Goal: Transaction & Acquisition: Purchase product/service

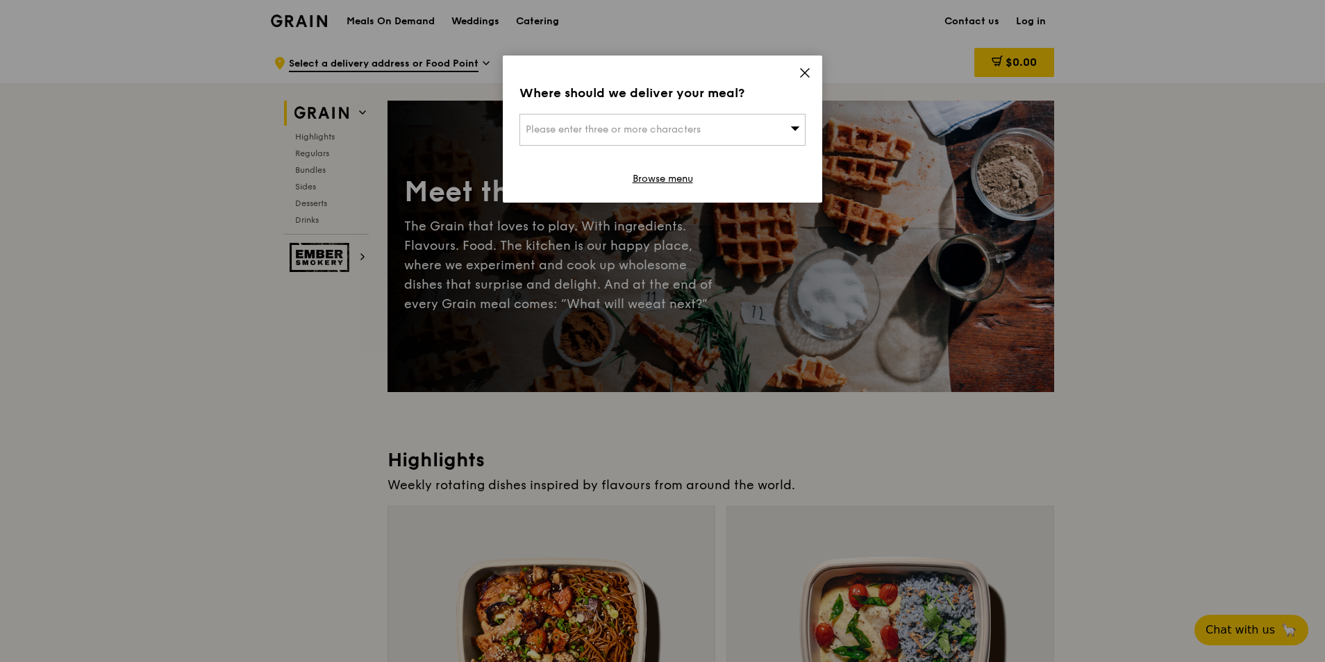
click at [810, 72] on icon at bounding box center [804, 73] width 12 height 12
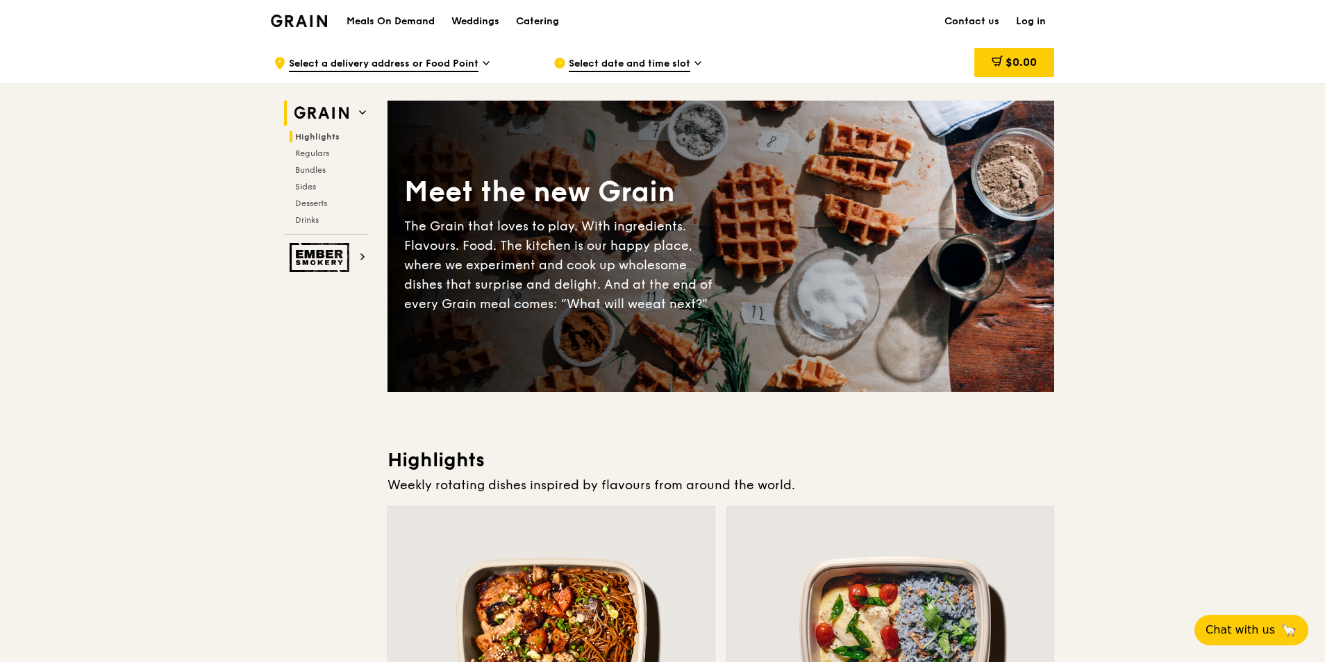
click at [328, 140] on span "Highlights" at bounding box center [317, 137] width 44 height 10
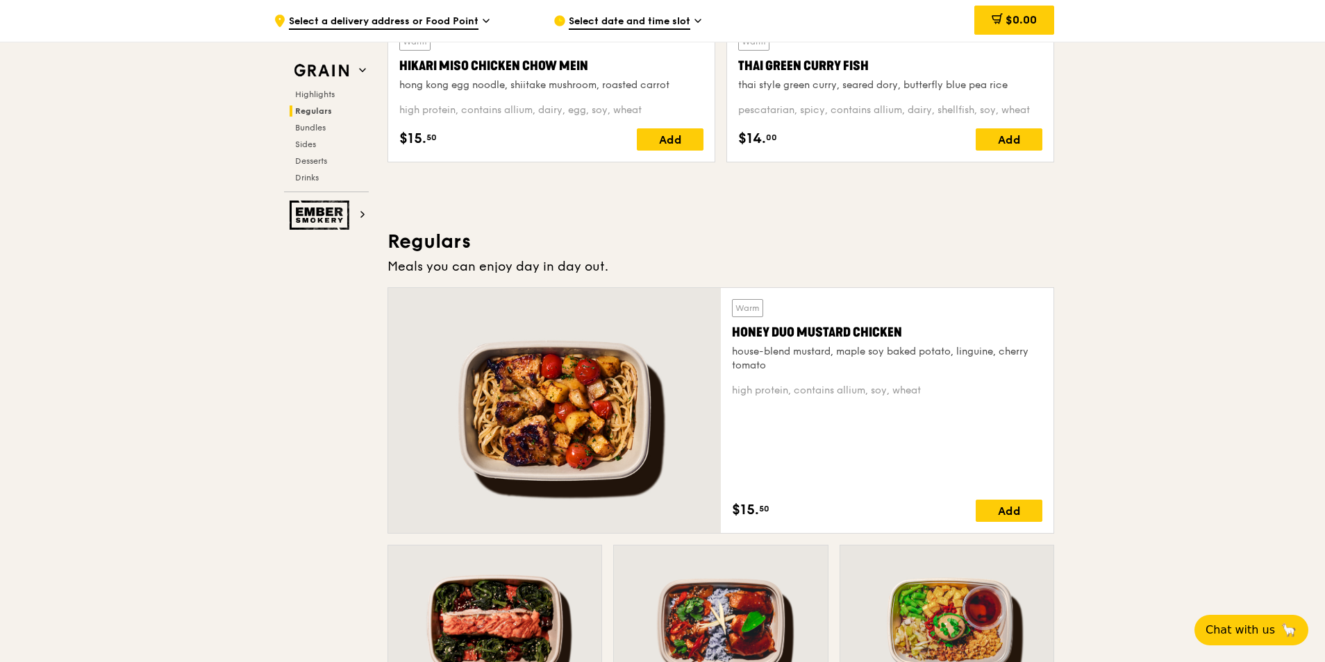
scroll to position [948, 0]
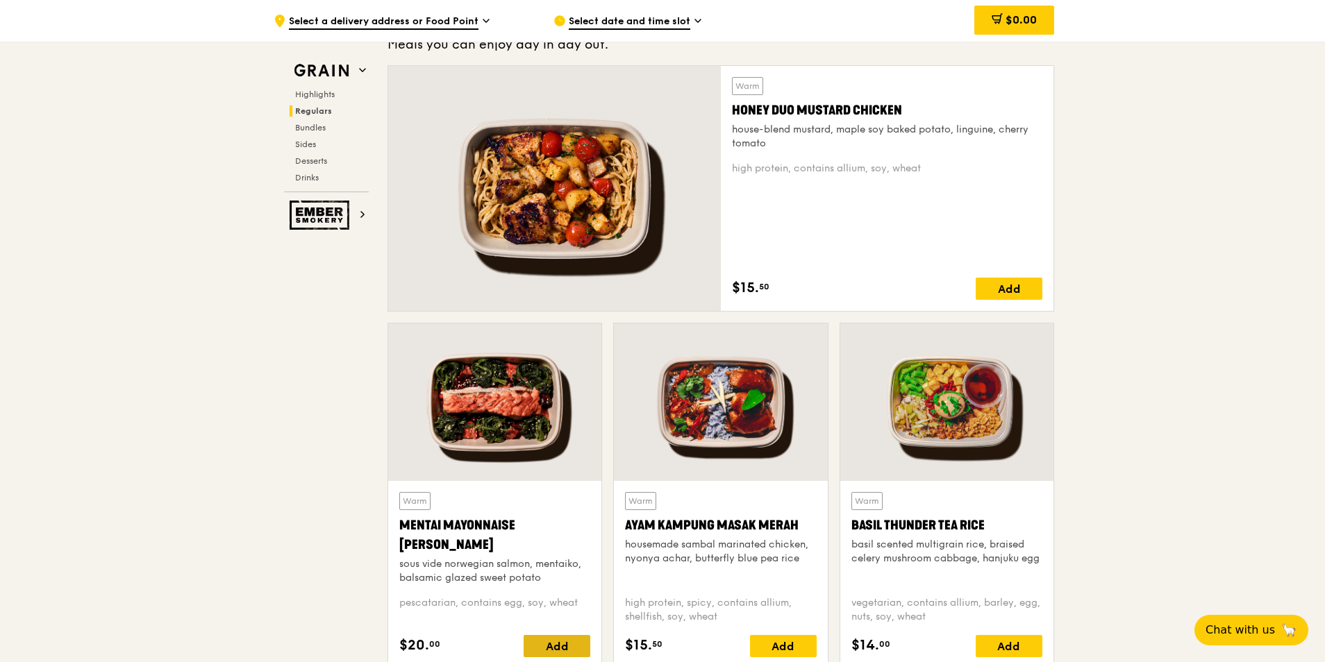
click at [553, 642] on div "Add" at bounding box center [556, 646] width 67 height 22
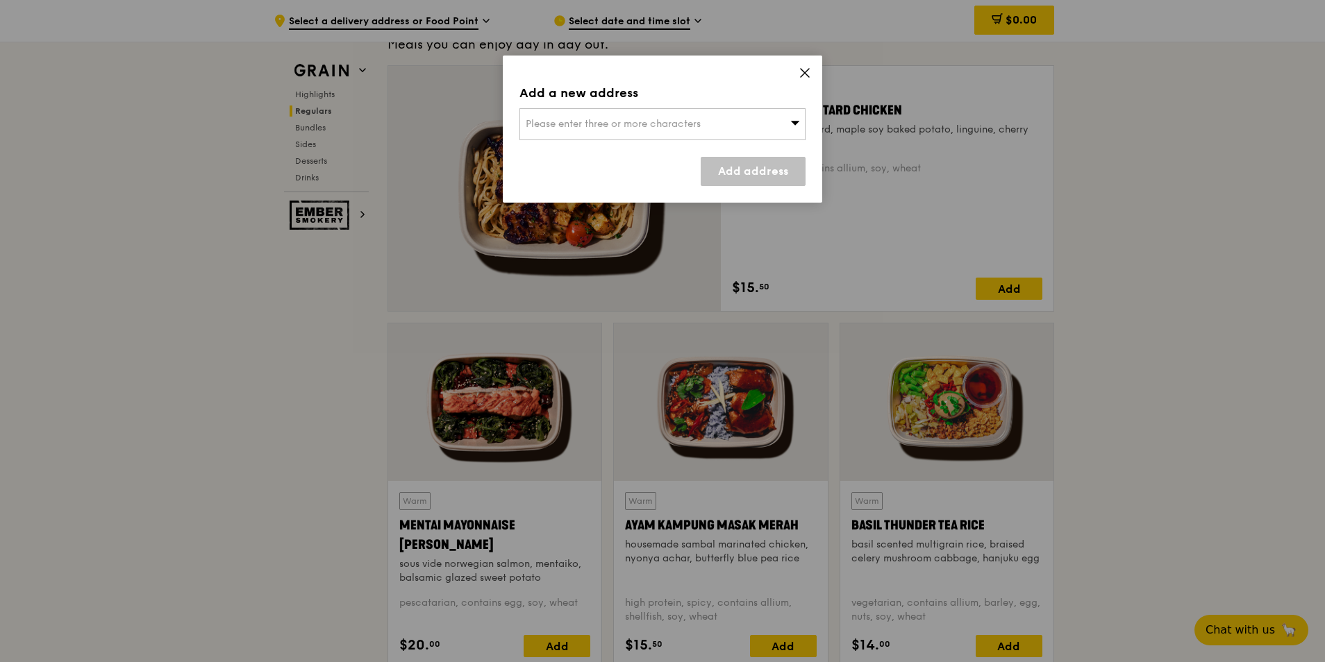
click at [748, 131] on div "Please enter three or more characters" at bounding box center [662, 124] width 286 height 32
click at [662, 152] on li "Please enter 3 or more characters" at bounding box center [662, 152] width 285 height 25
click at [698, 123] on input "search" at bounding box center [662, 124] width 285 height 31
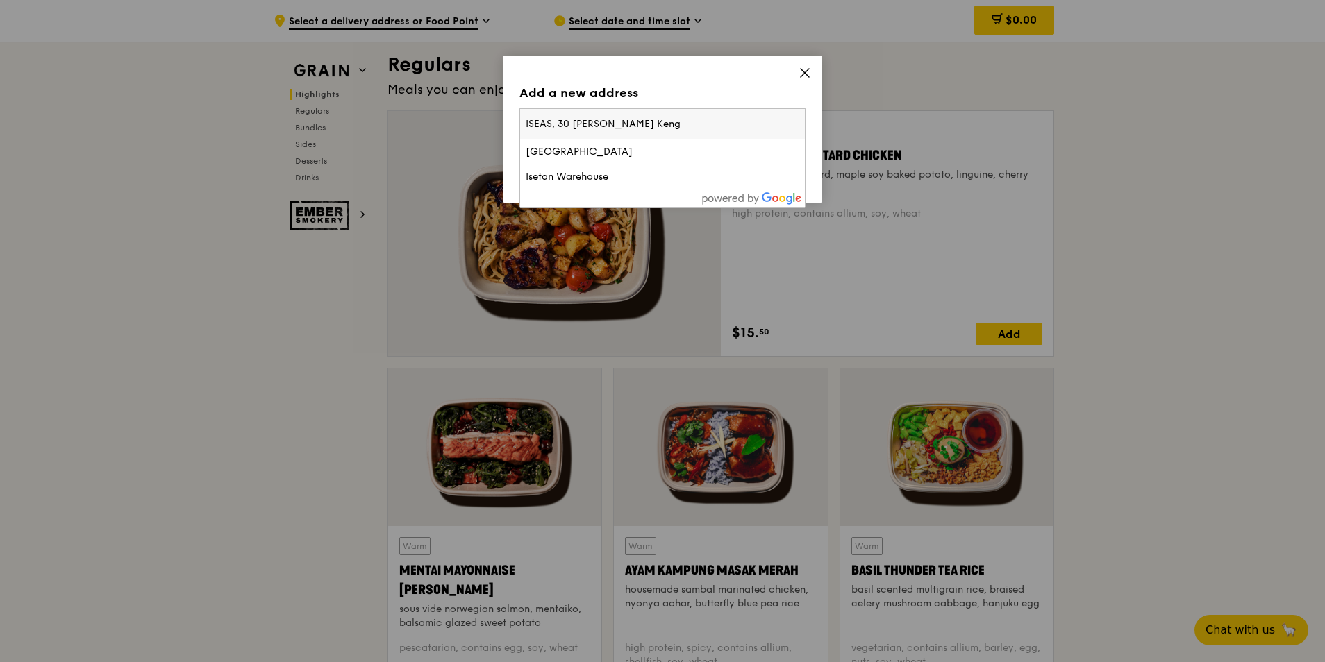
scroll to position [878, 0]
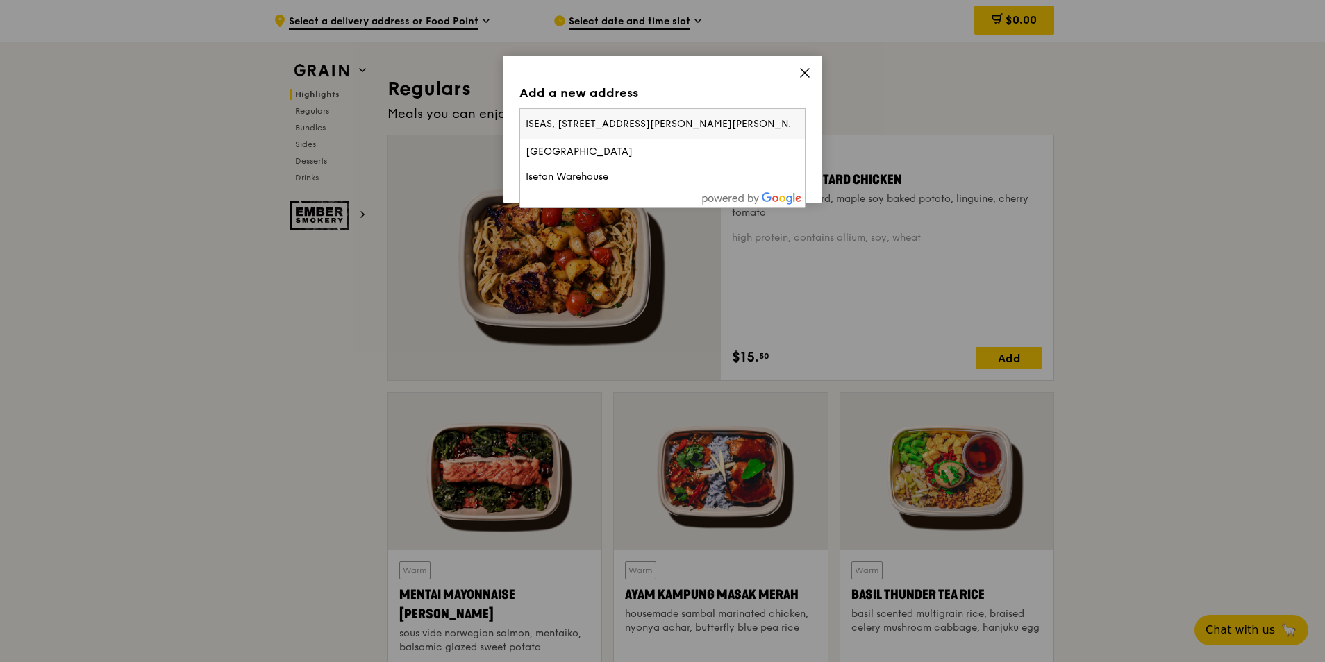
type input "ISEAS, 30 Heng Mui Keng Spore 119614"
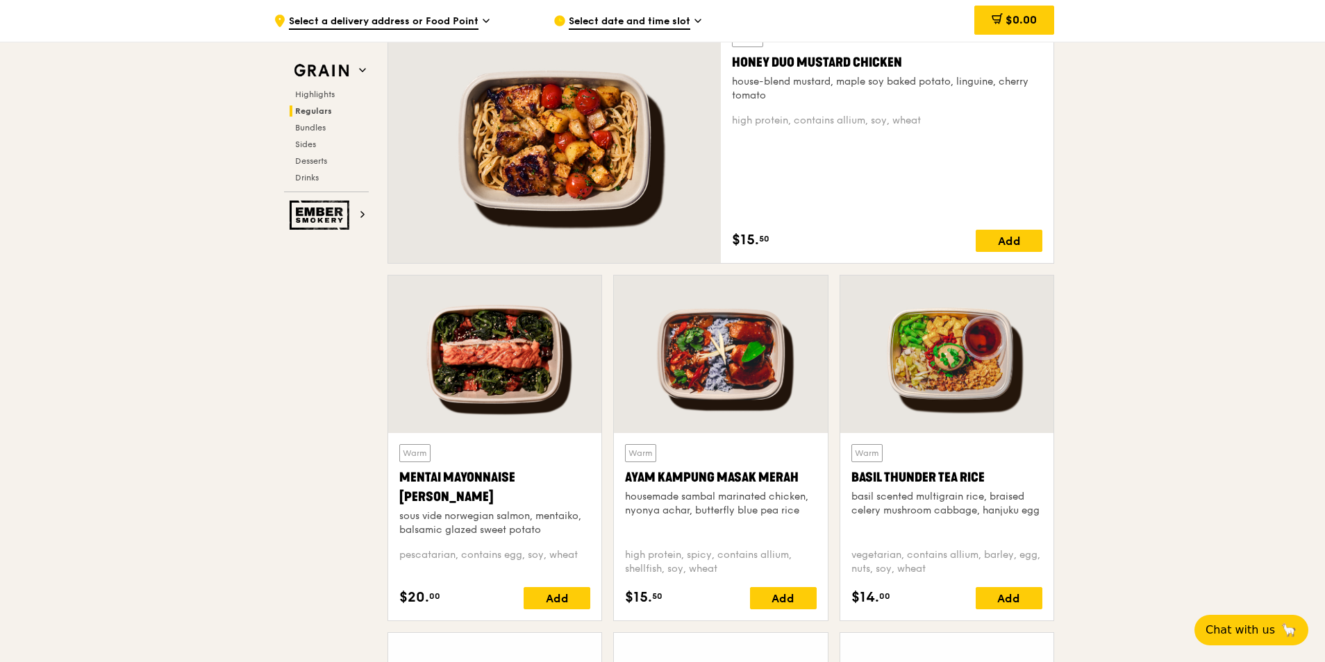
scroll to position [1017, 0]
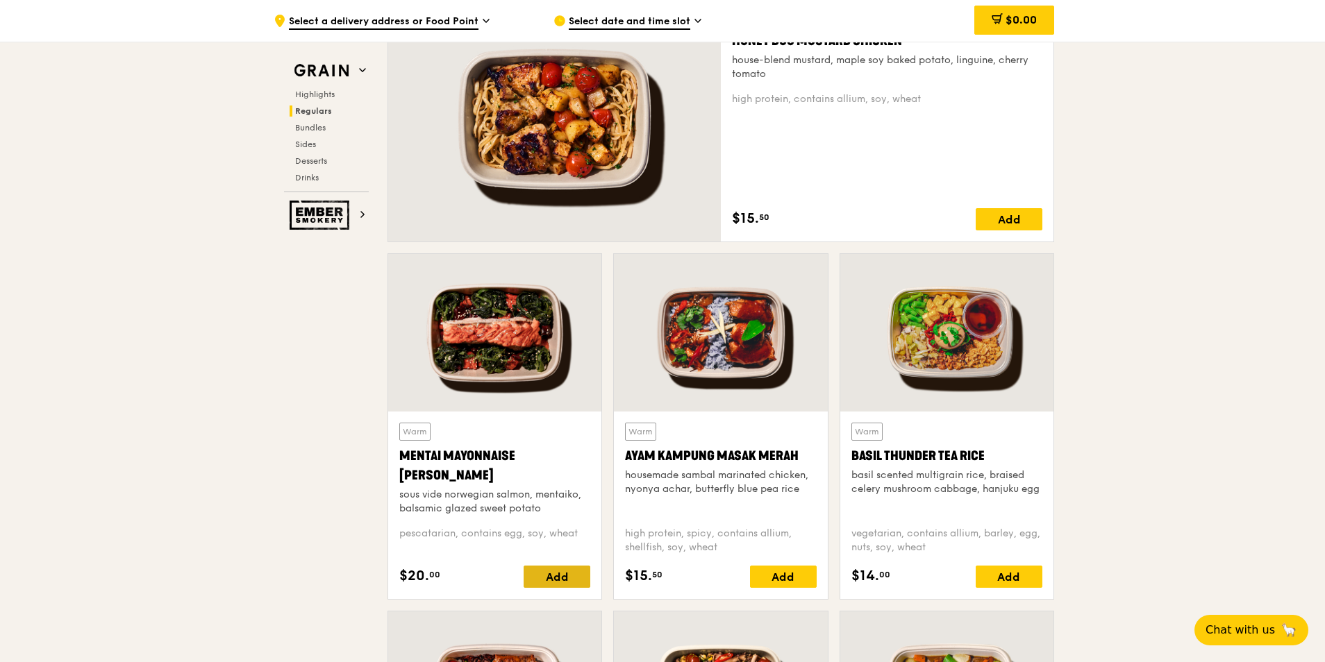
click at [546, 567] on div "Add" at bounding box center [556, 577] width 67 height 22
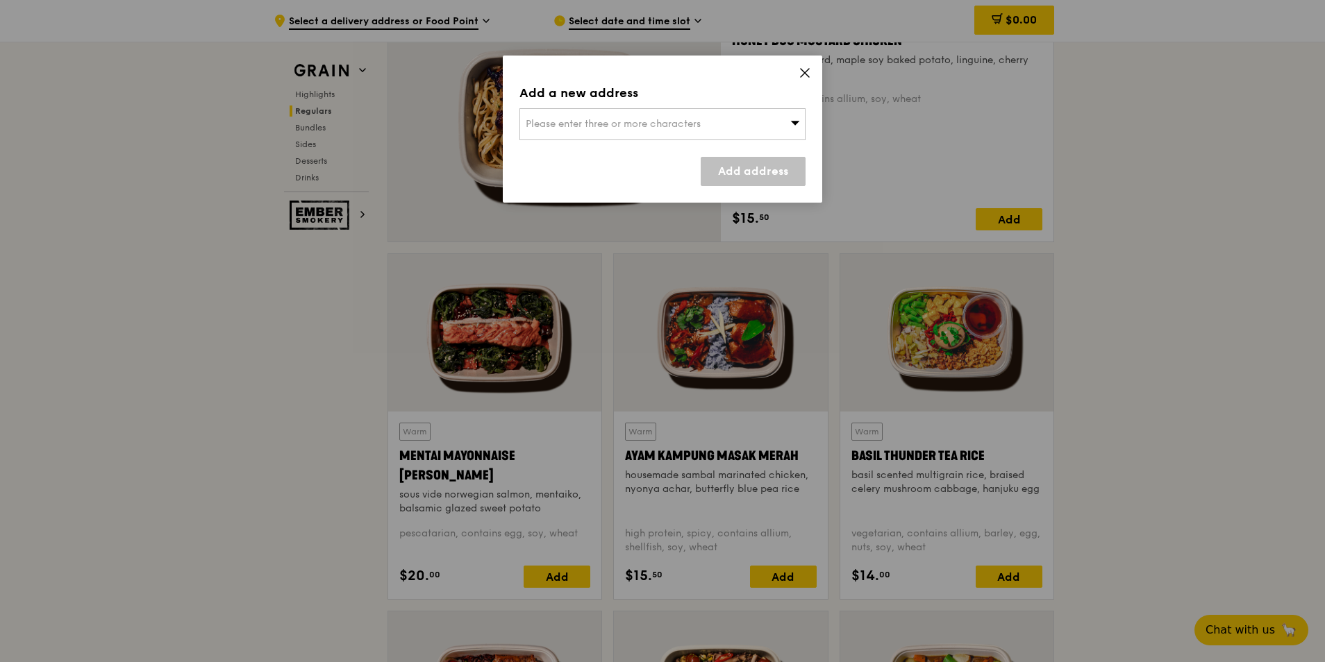
click at [693, 126] on span "Please enter three or more characters" at bounding box center [613, 124] width 175 height 12
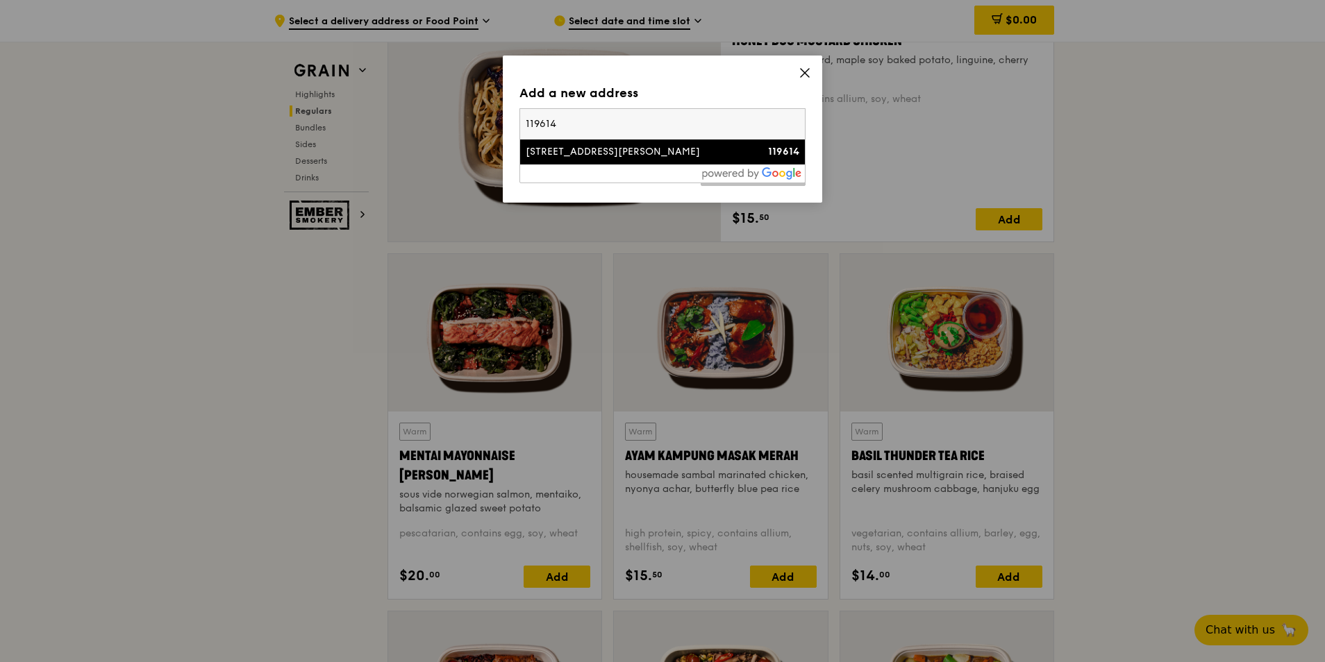
type input "119614"
click at [610, 147] on div "30 Heng Mui Keng Terrace" at bounding box center [629, 152] width 206 height 14
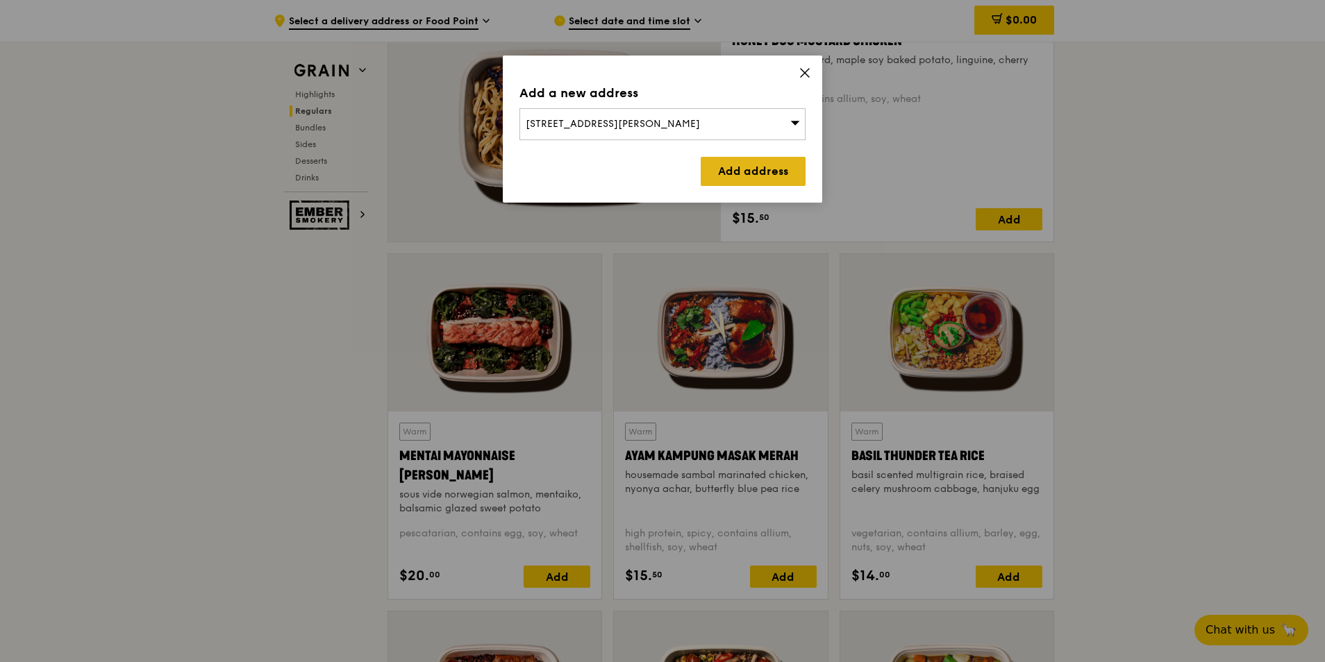
click at [721, 165] on link "Add address" at bounding box center [753, 171] width 105 height 29
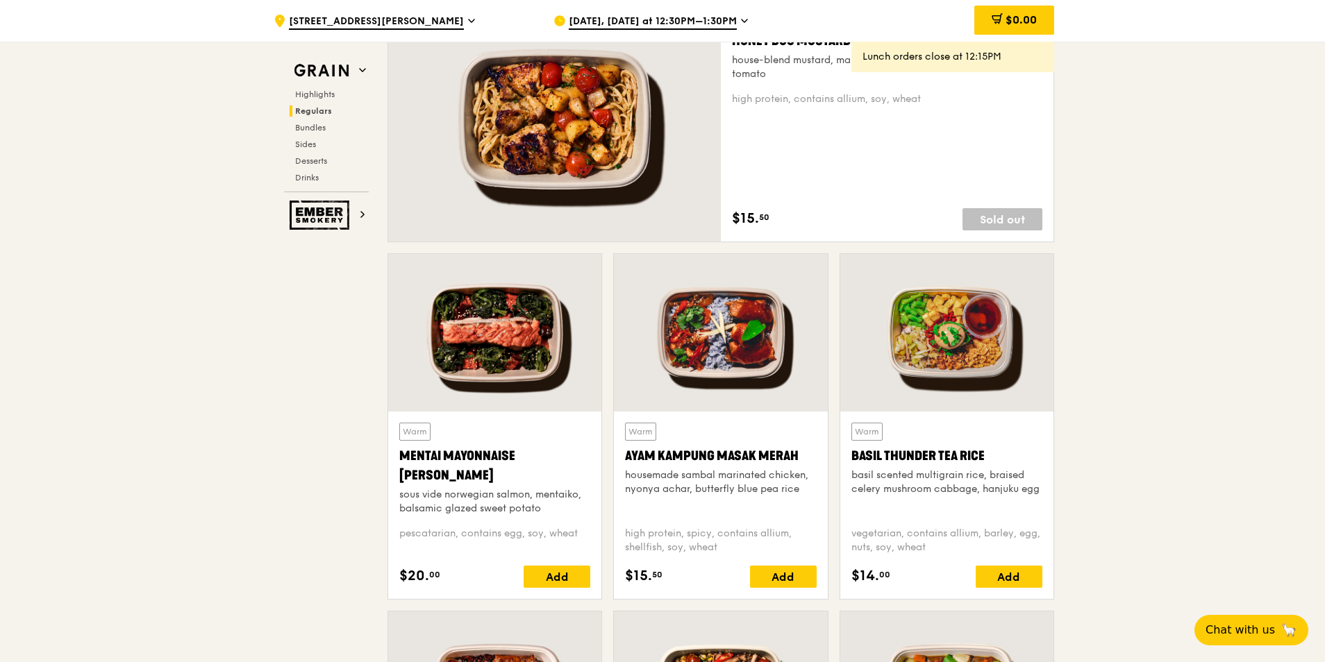
click at [671, 23] on span "[DATE], [DATE] at 12:30PM–1:30PM" at bounding box center [653, 22] width 168 height 15
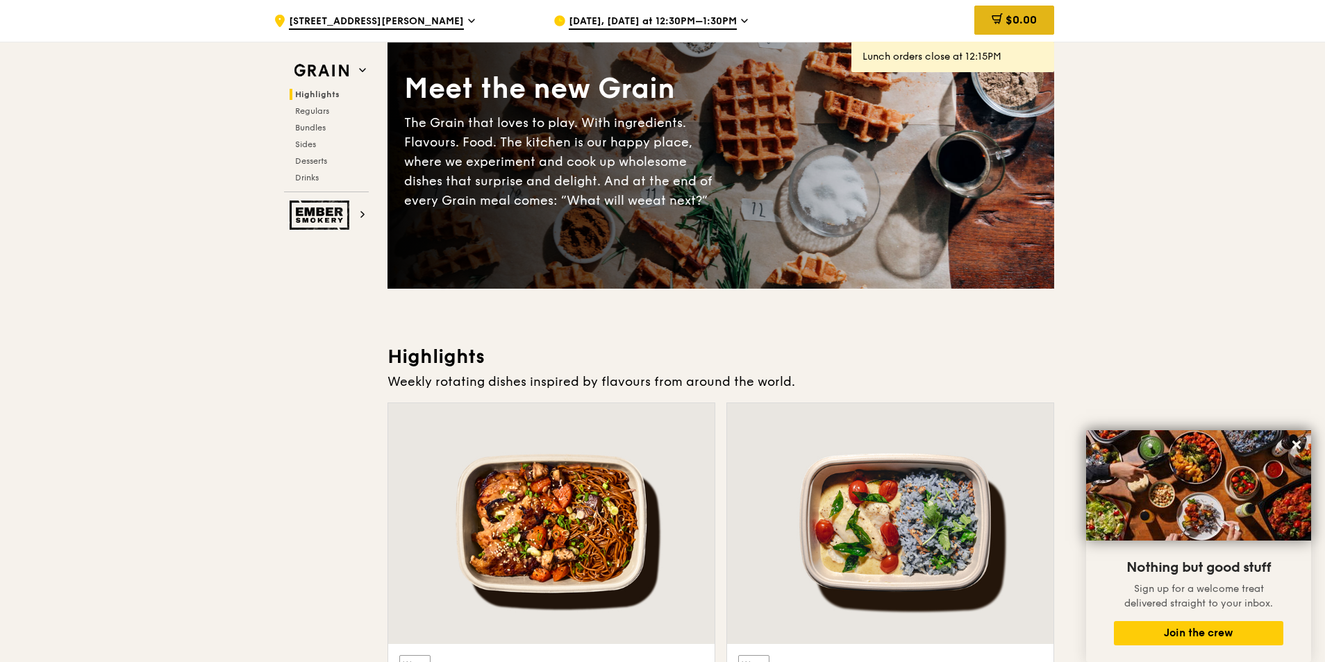
scroll to position [0, 0]
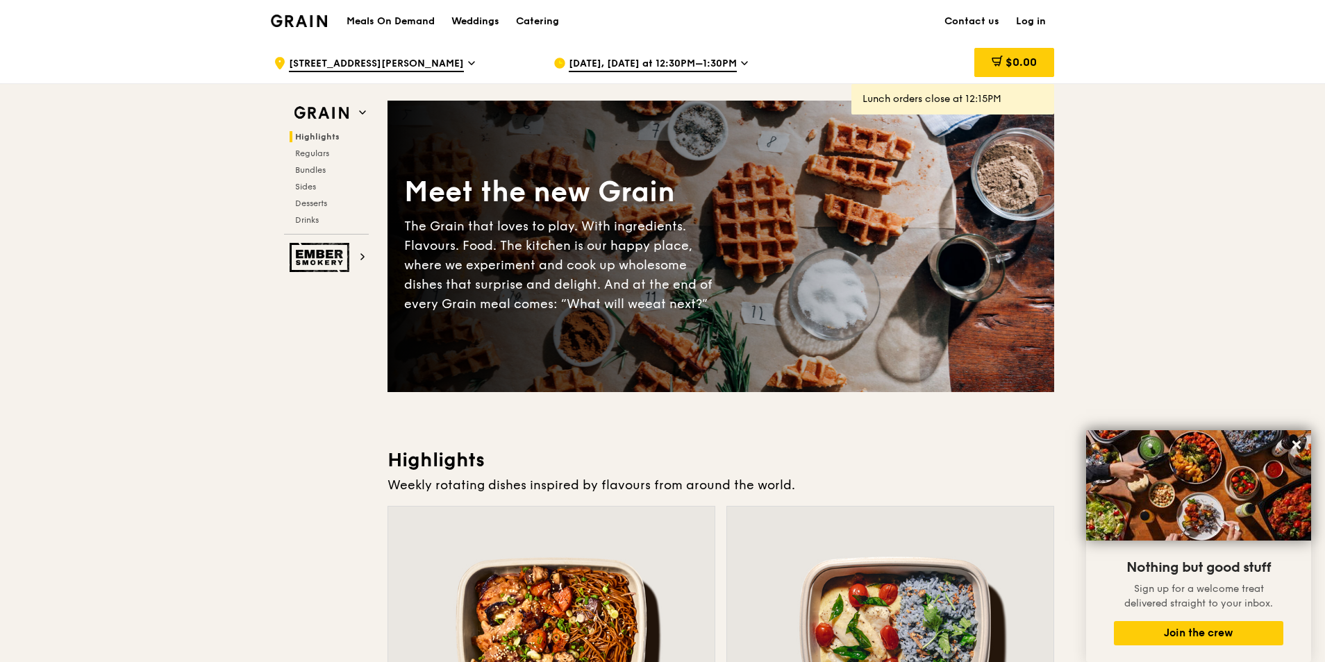
click at [1041, 23] on link "Log in" at bounding box center [1030, 22] width 47 height 42
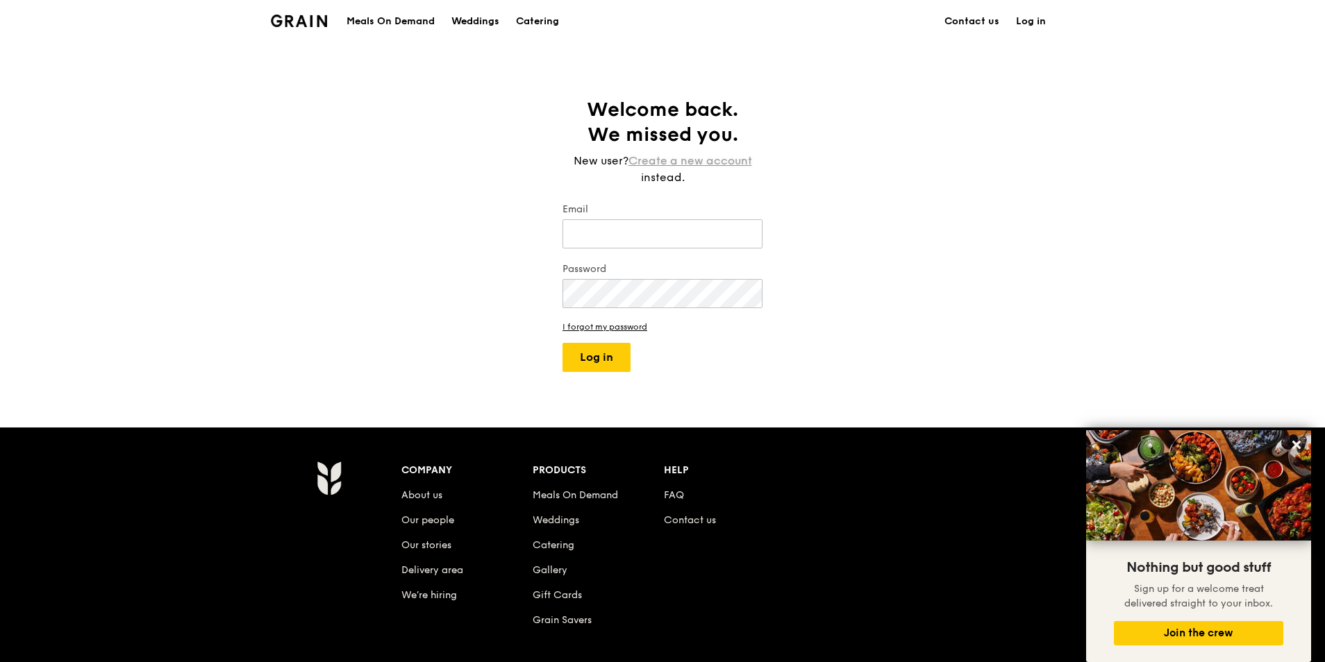
click at [689, 162] on link "Create a new account" at bounding box center [690, 161] width 124 height 17
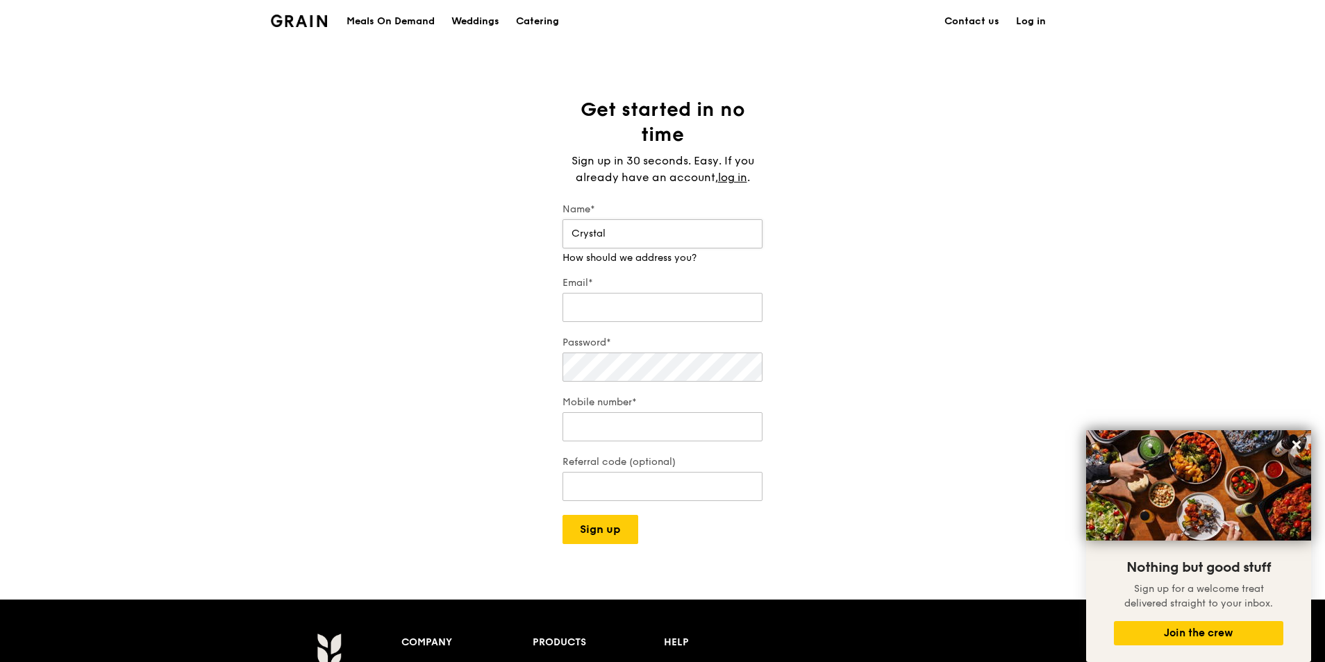
type input "Crystal"
type input "ckkh272@gmail.com"
click at [460, 358] on div "Get started in no time Sign up in 30 seconds. Easy. If you already have an acco…" at bounding box center [662, 320] width 1325 height 447
click at [645, 427] on input "Mobile number*" at bounding box center [662, 426] width 200 height 29
type input "9"
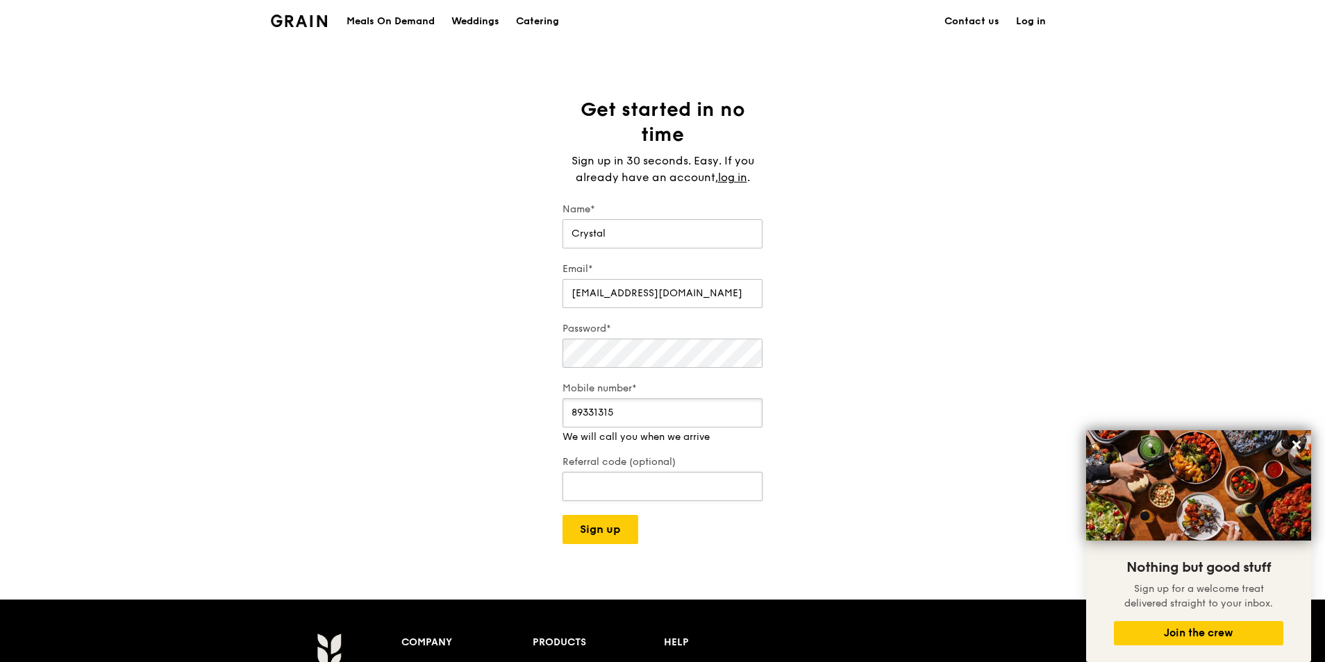
type input "89331315"
click at [651, 489] on div "Referral code (optional)" at bounding box center [662, 479] width 200 height 49
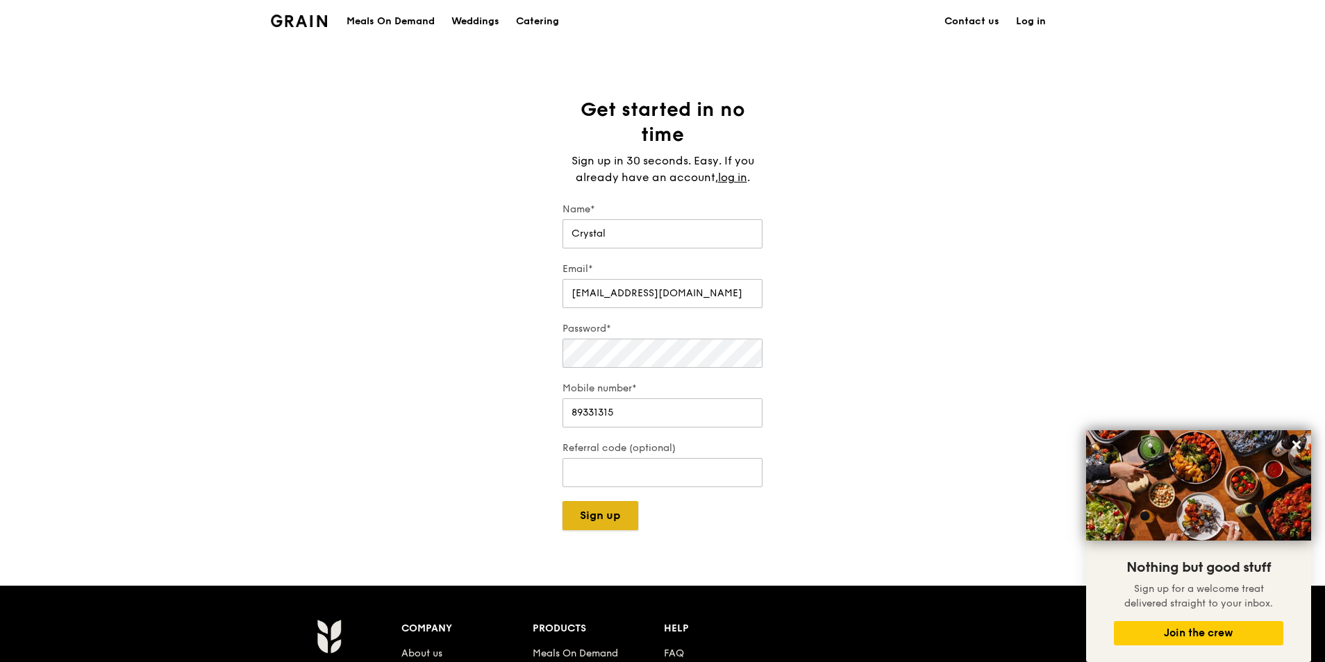
click at [607, 528] on button "Sign up" at bounding box center [600, 515] width 76 height 29
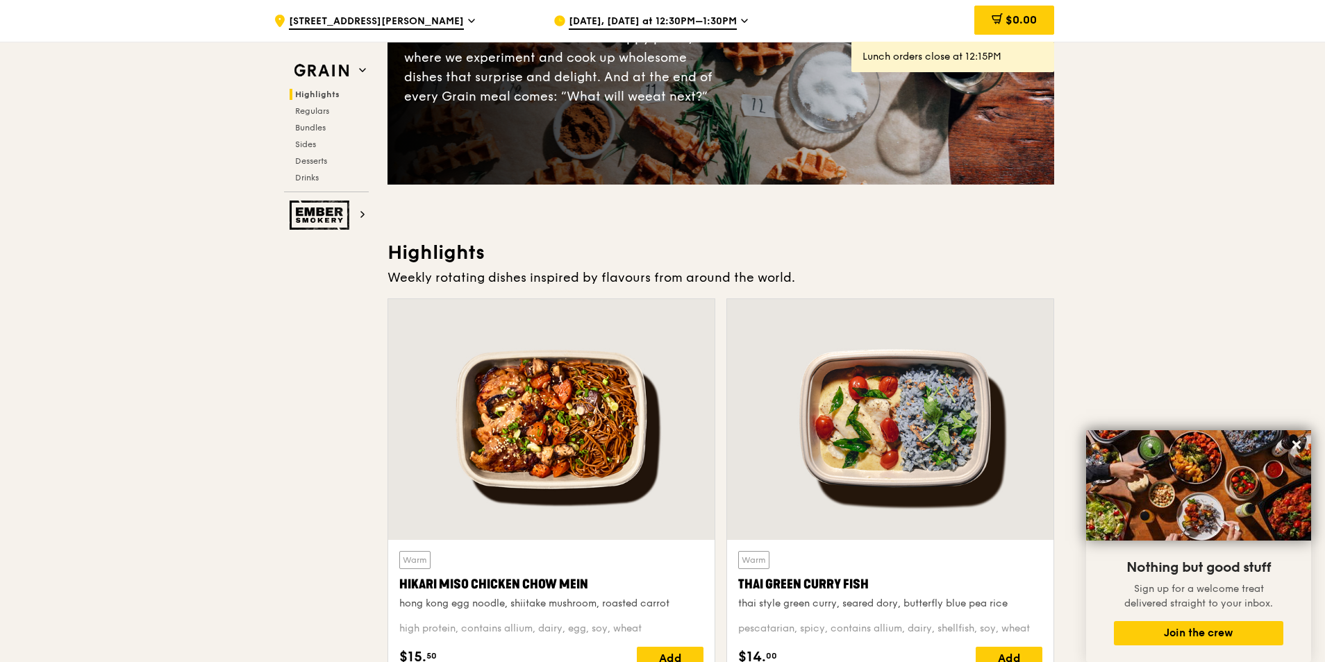
scroll to position [208, 0]
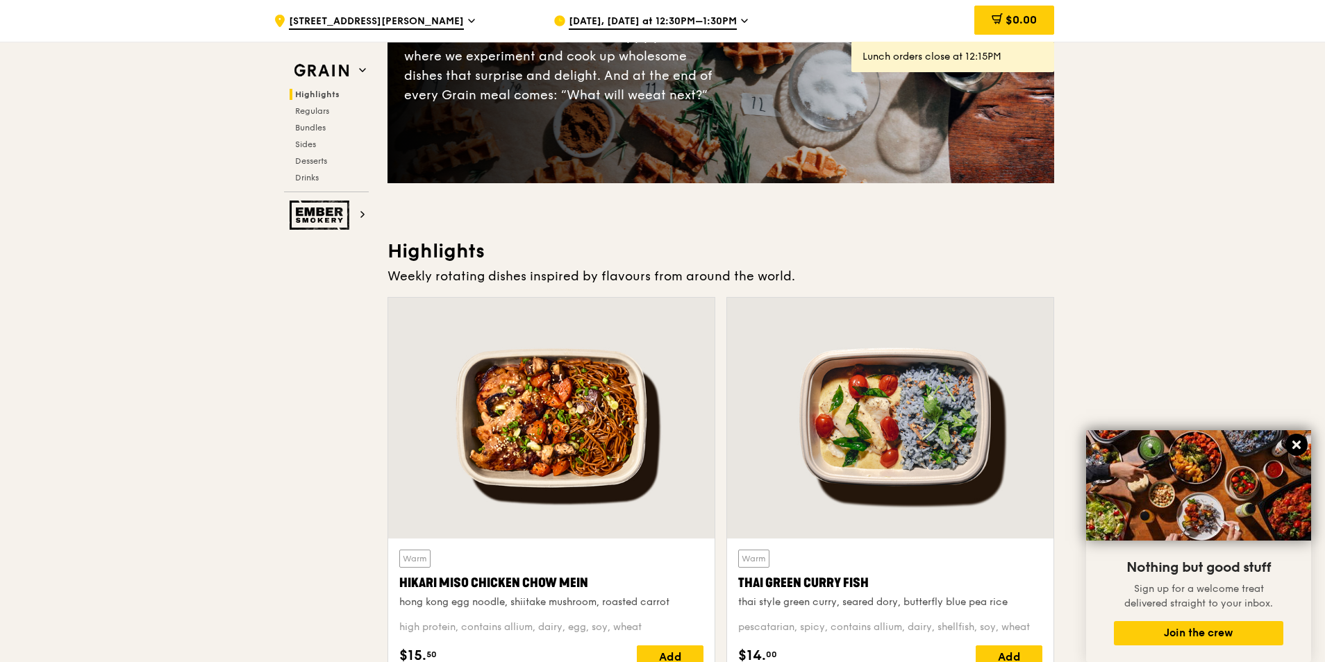
click at [1300, 446] on icon at bounding box center [1296, 445] width 12 height 12
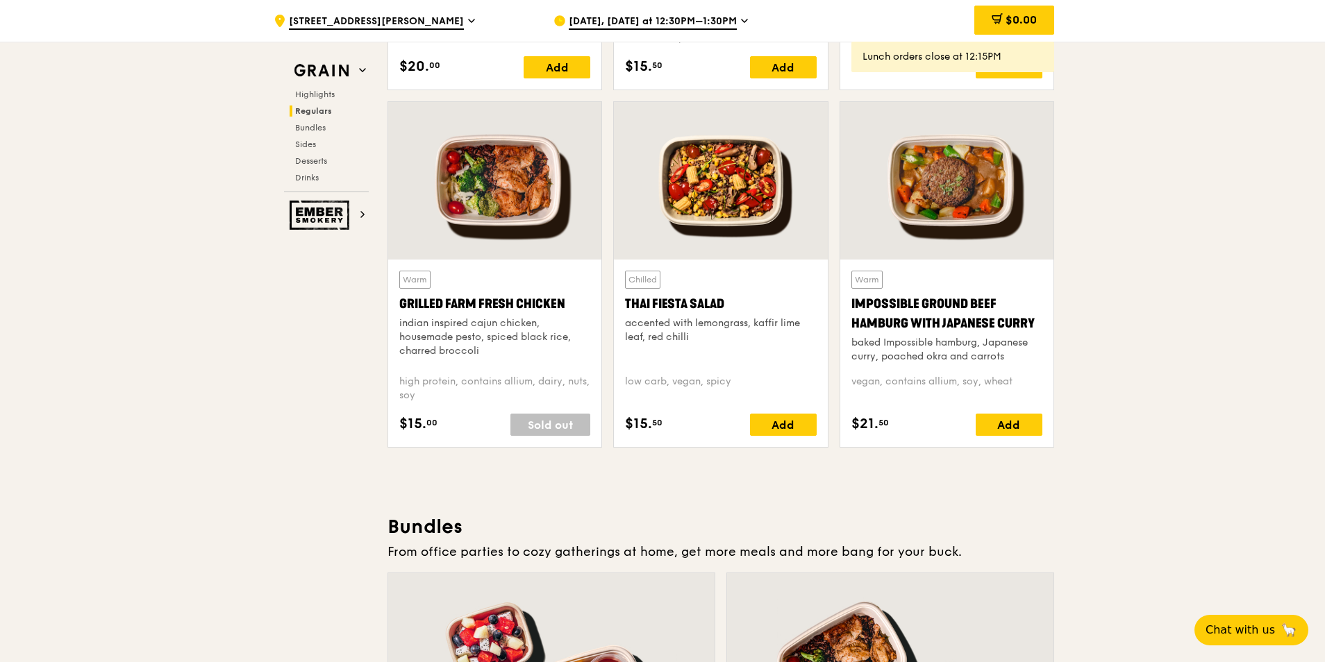
scroll to position [1527, 0]
click at [725, 184] on div at bounding box center [720, 180] width 213 height 158
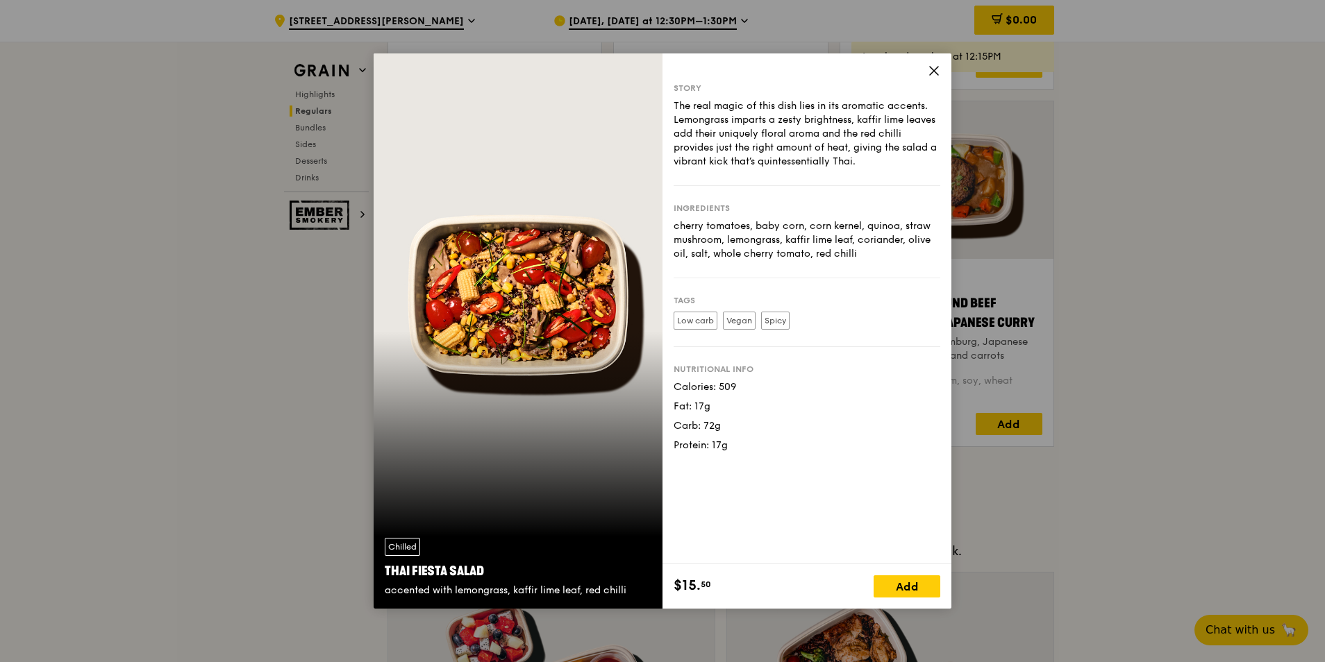
click at [934, 70] on icon at bounding box center [934, 71] width 8 height 8
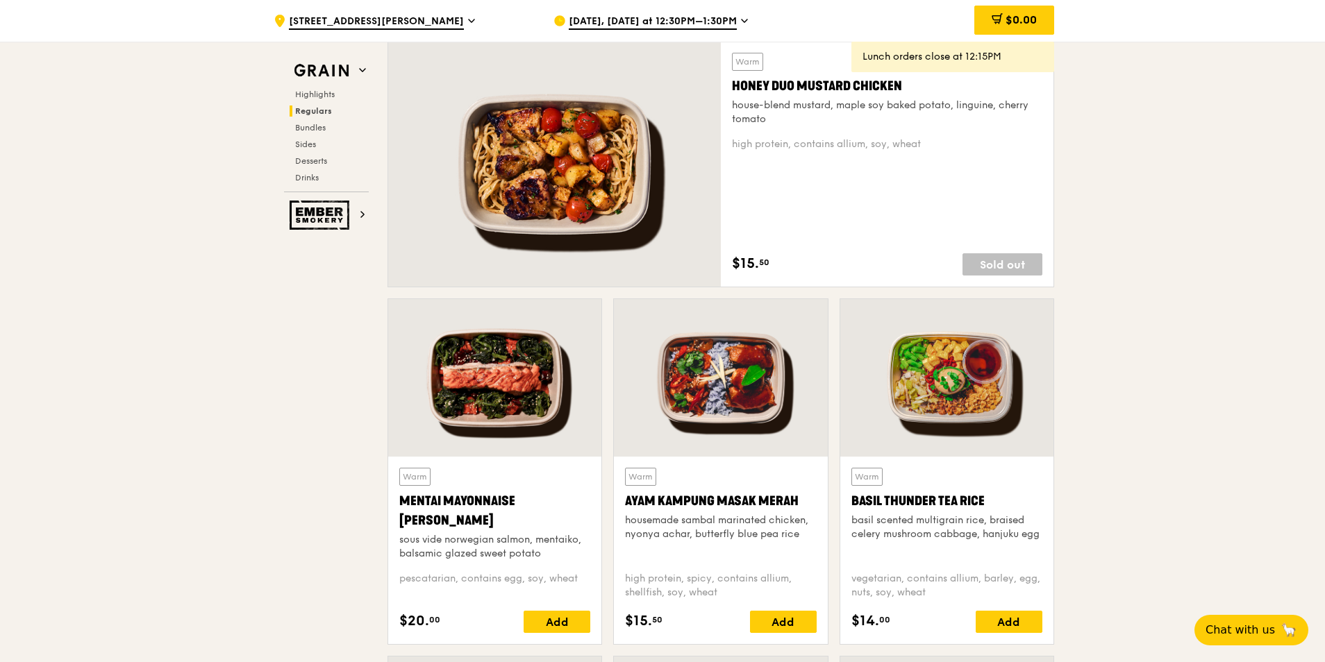
scroll to position [1111, 0]
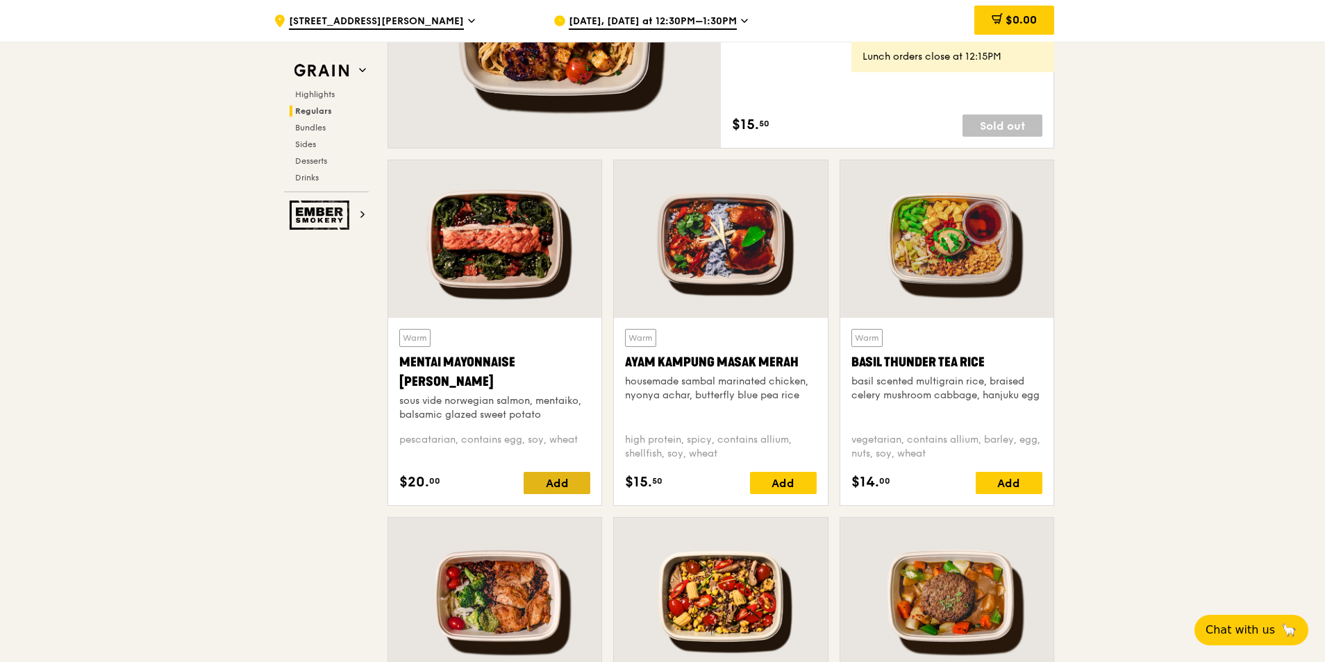
click at [545, 480] on div "Add" at bounding box center [556, 483] width 67 height 22
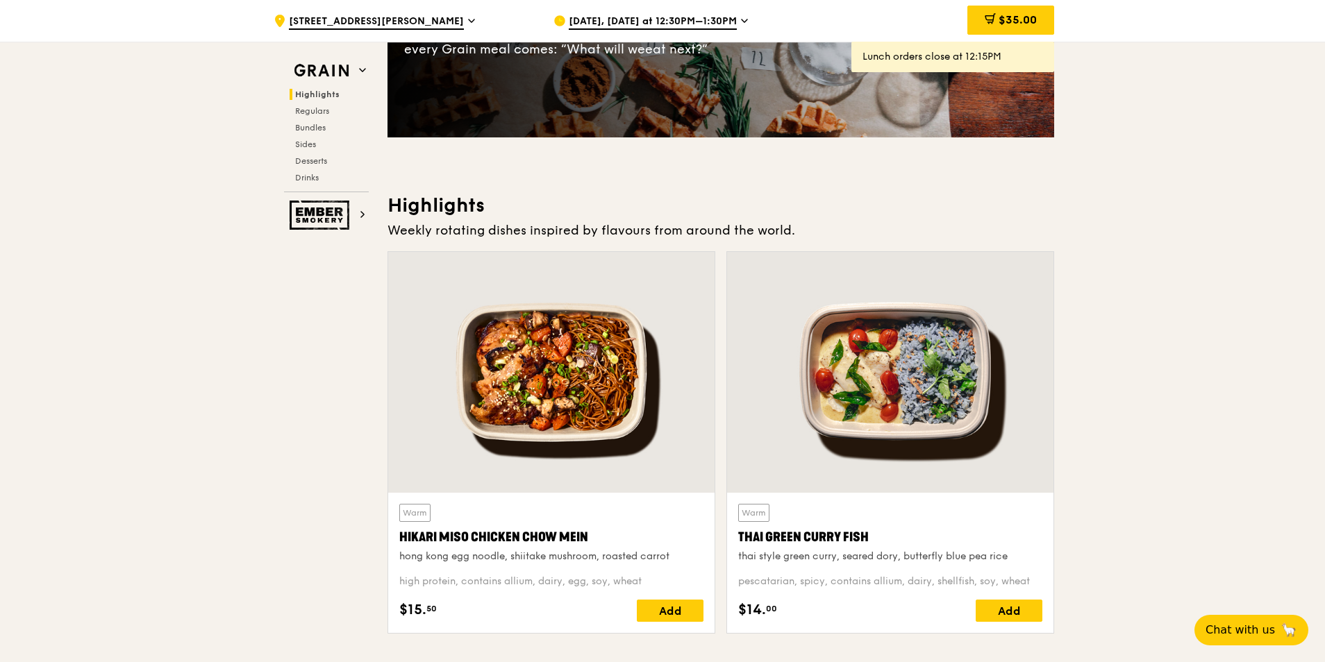
scroll to position [0, 0]
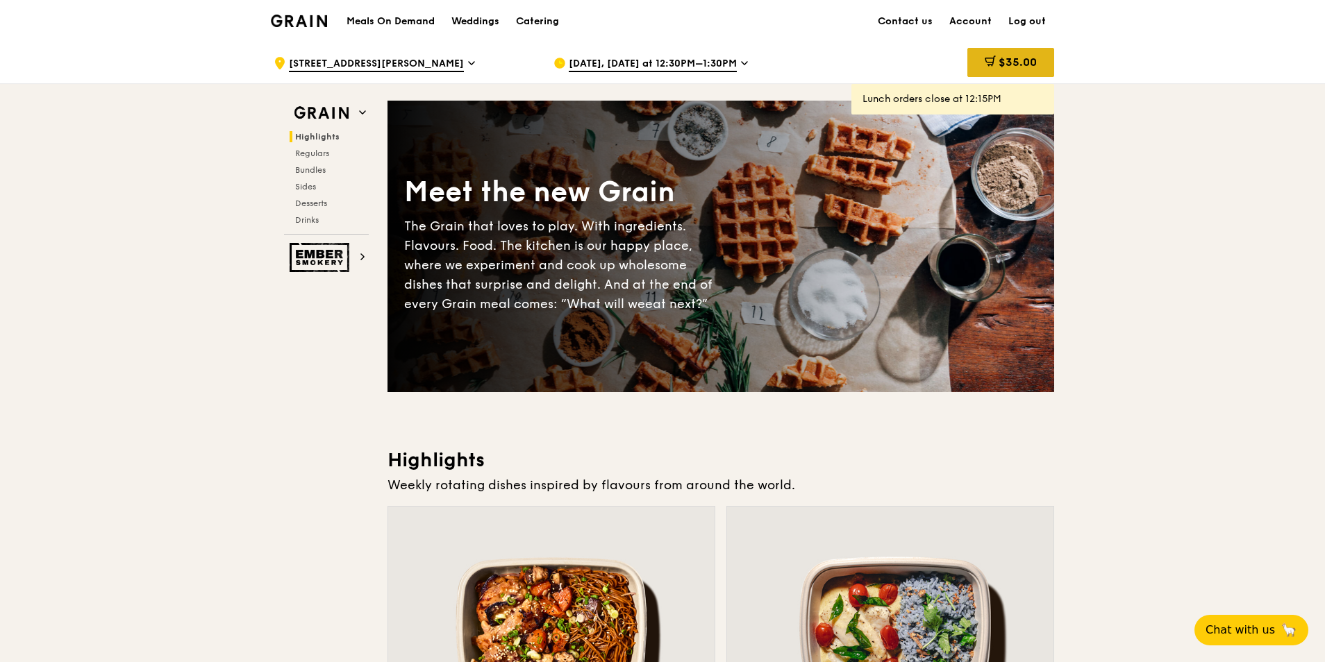
click at [1027, 64] on span "$35.00" at bounding box center [1017, 62] width 38 height 13
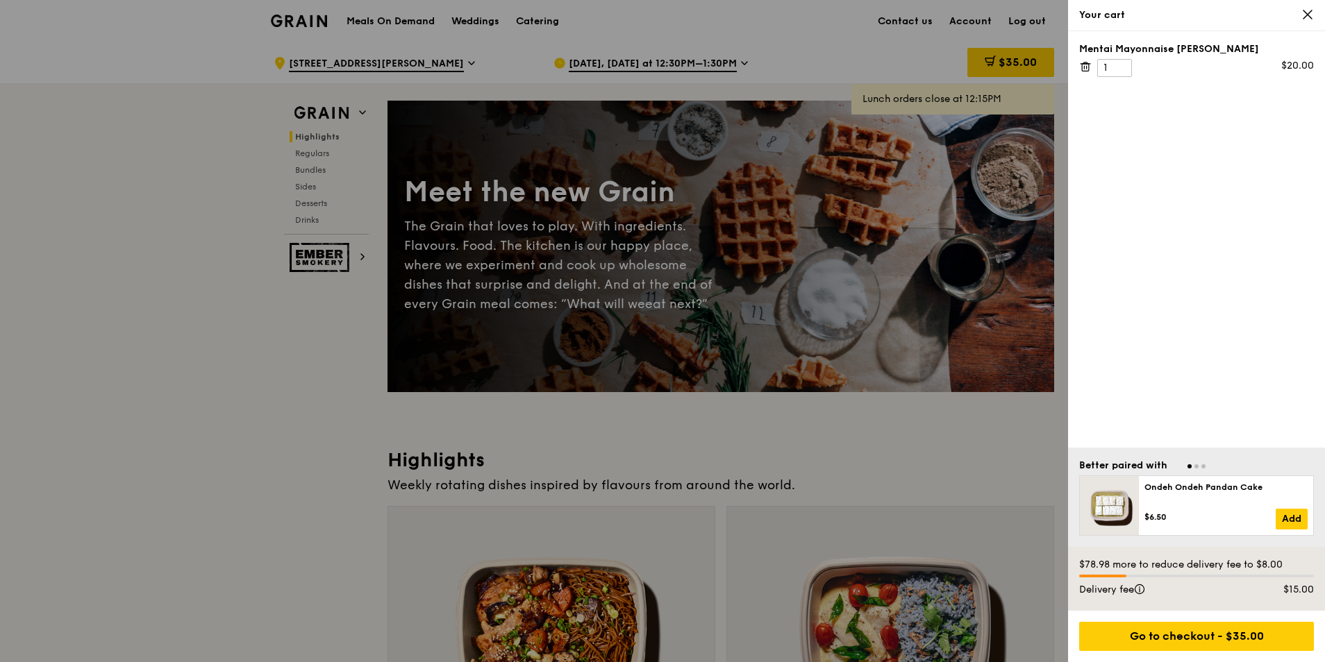
scroll to position [69, 0]
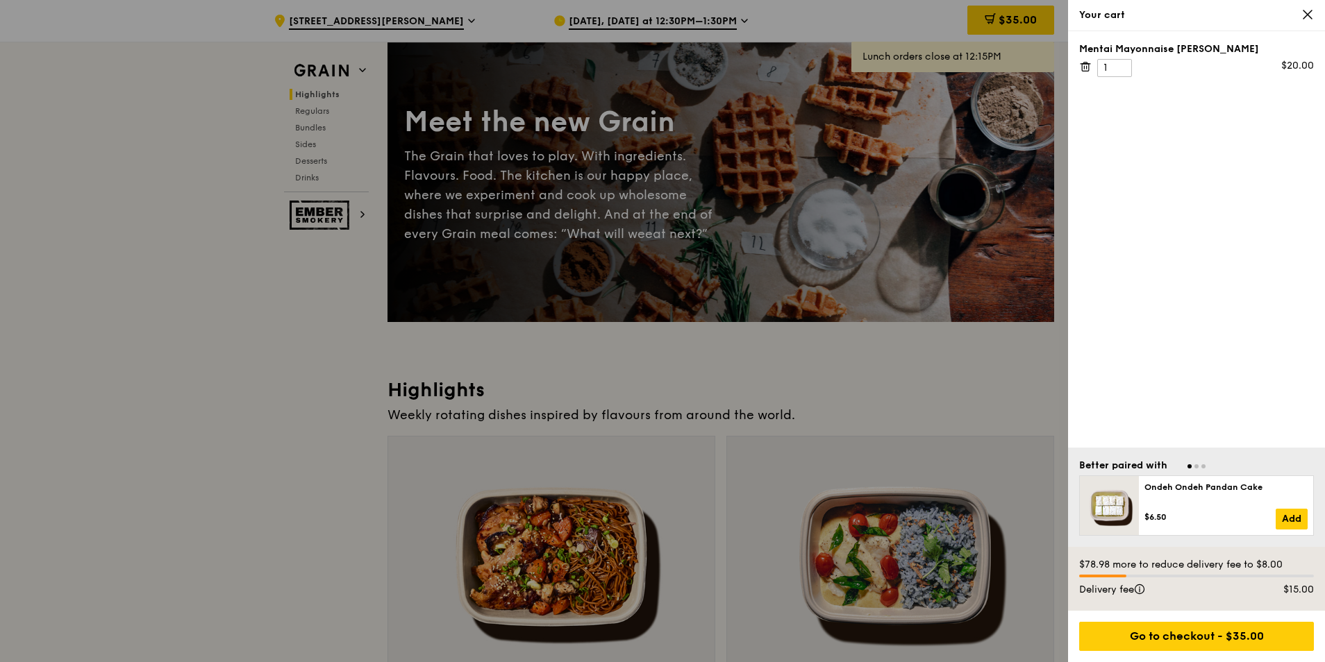
click at [1307, 16] on icon at bounding box center [1307, 14] width 12 height 12
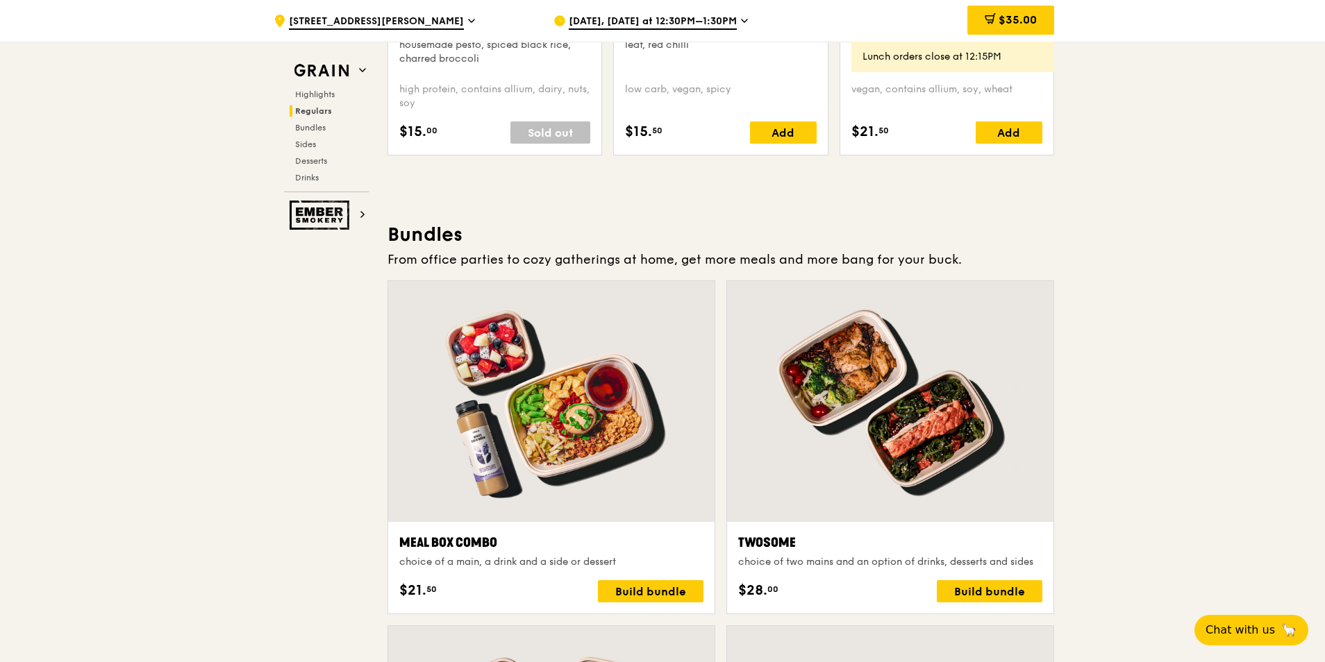
scroll to position [1944, 0]
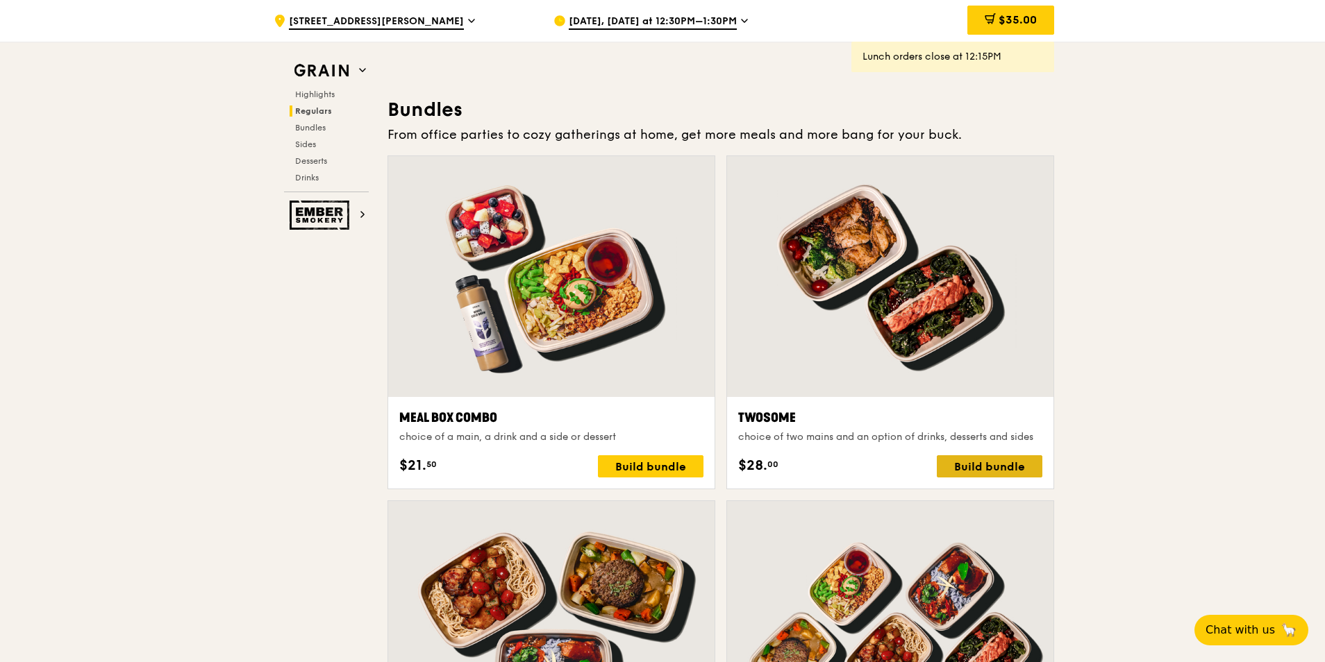
click at [970, 464] on div "Build bundle" at bounding box center [990, 466] width 106 height 22
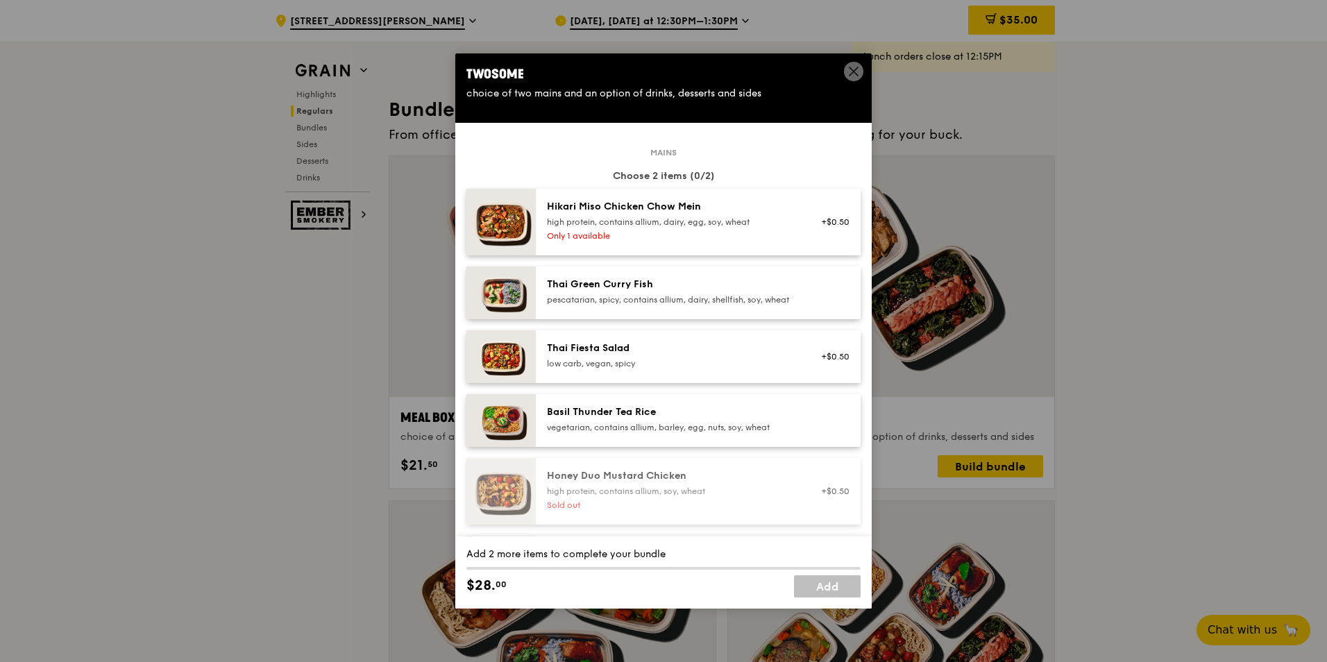
click at [846, 71] on span at bounding box center [853, 71] width 19 height 19
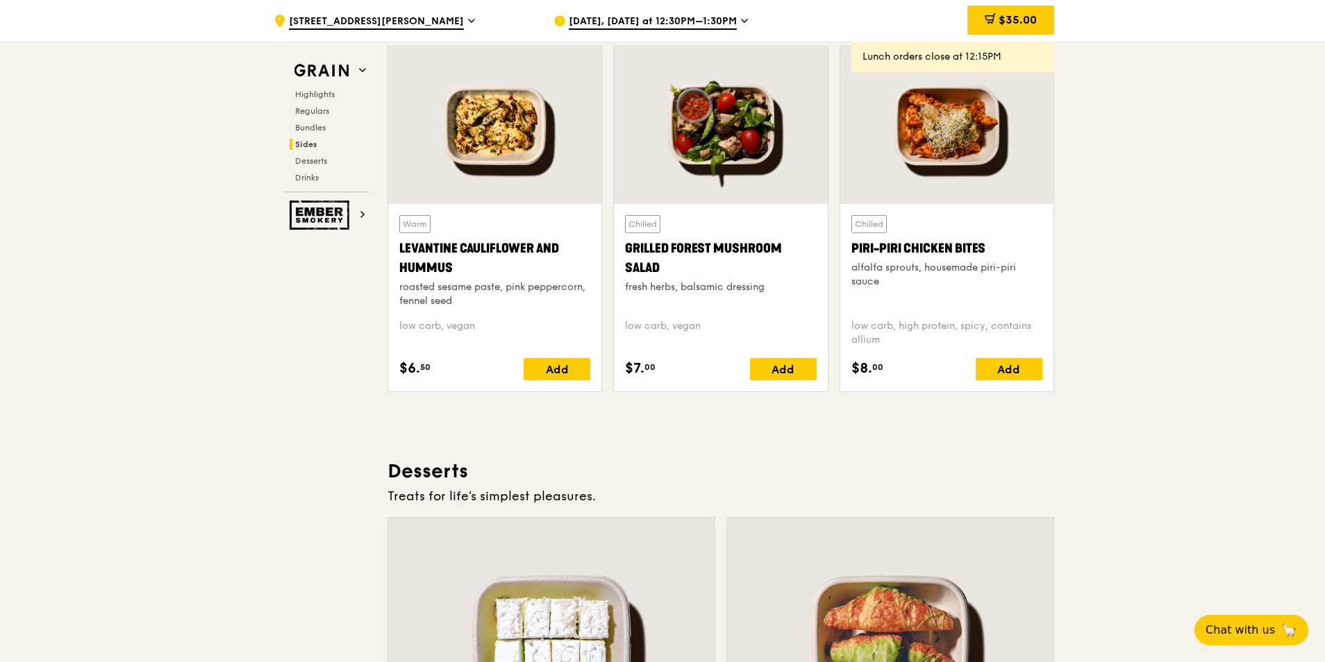
scroll to position [3818, 0]
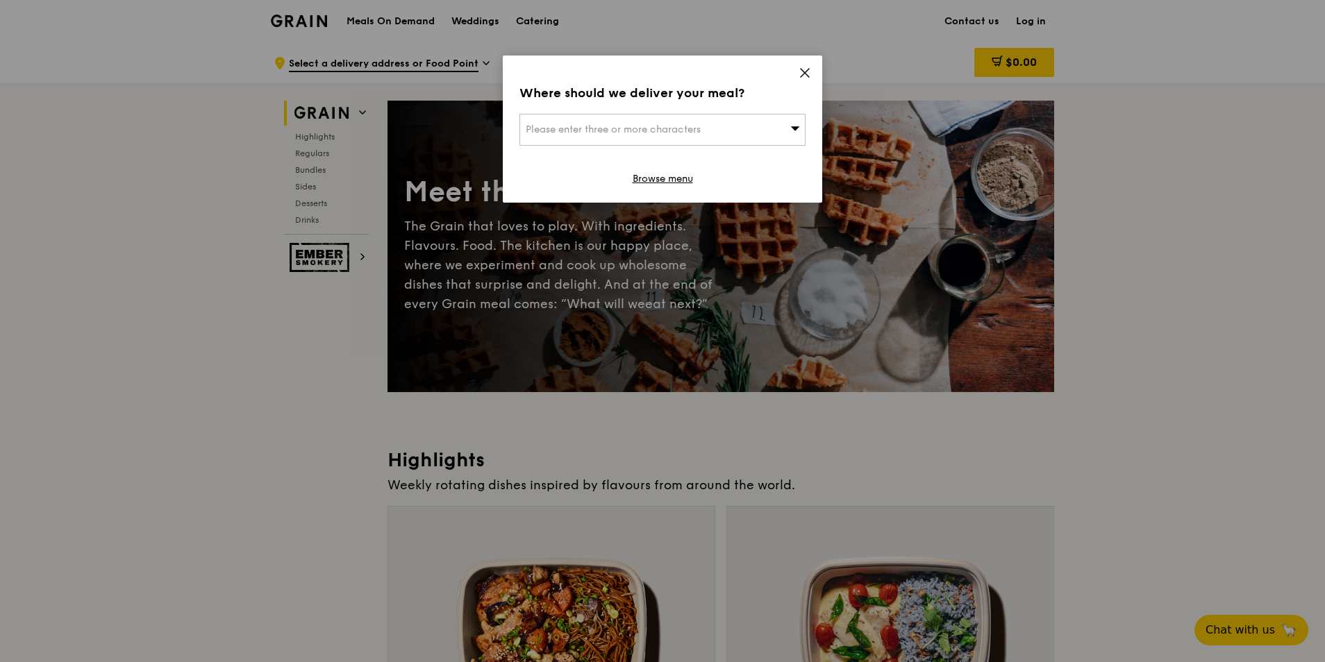
click at [642, 124] on div "Please enter three or more characters" at bounding box center [662, 130] width 286 height 32
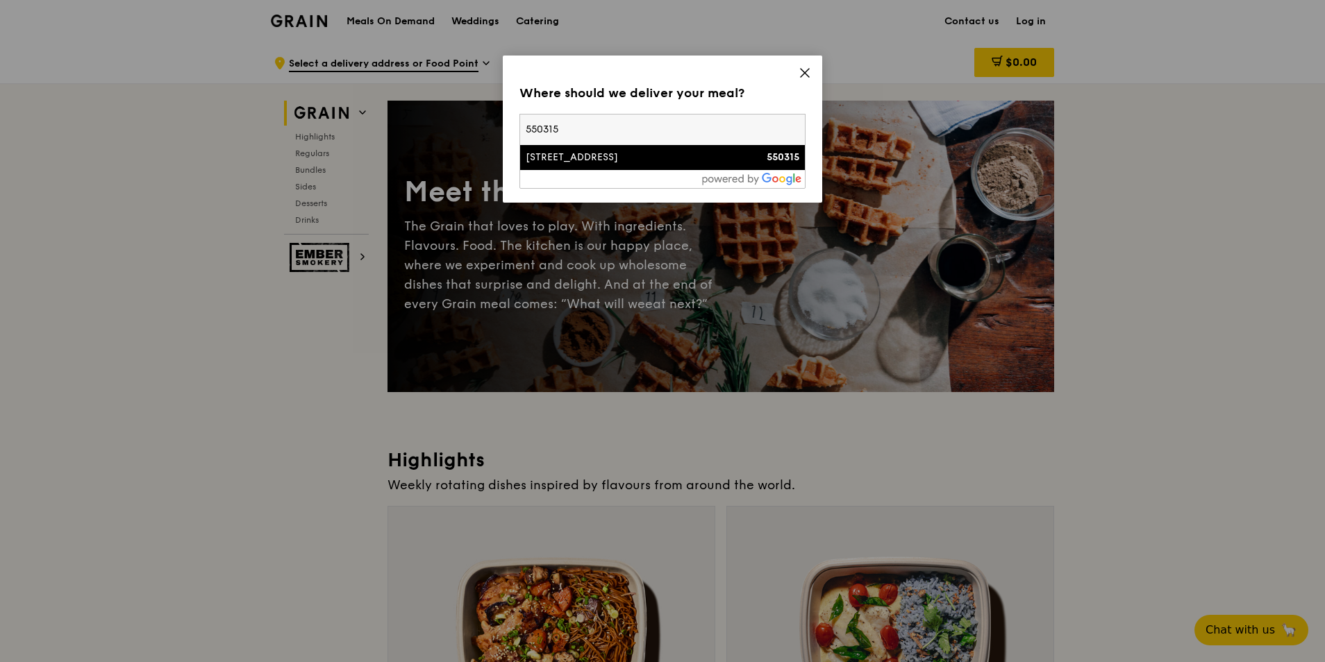
type input "550315"
click at [651, 159] on div "[STREET_ADDRESS]" at bounding box center [629, 158] width 206 height 14
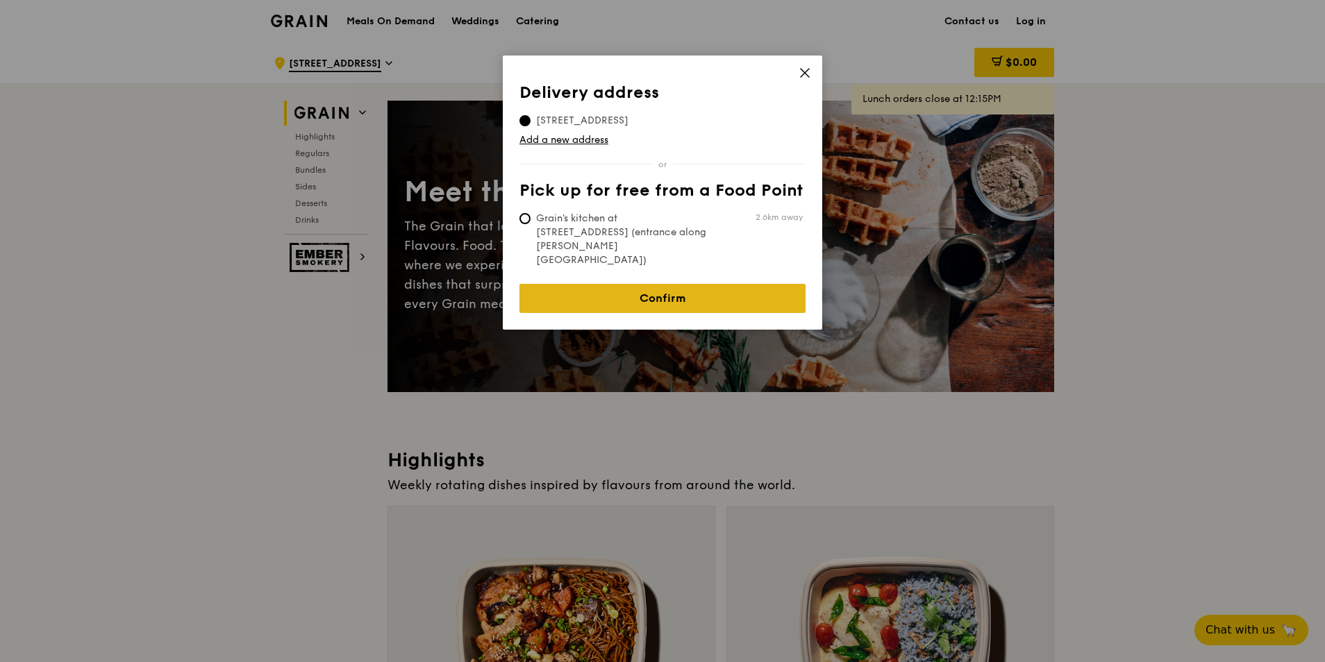
click at [610, 284] on link "Confirm" at bounding box center [662, 298] width 286 height 29
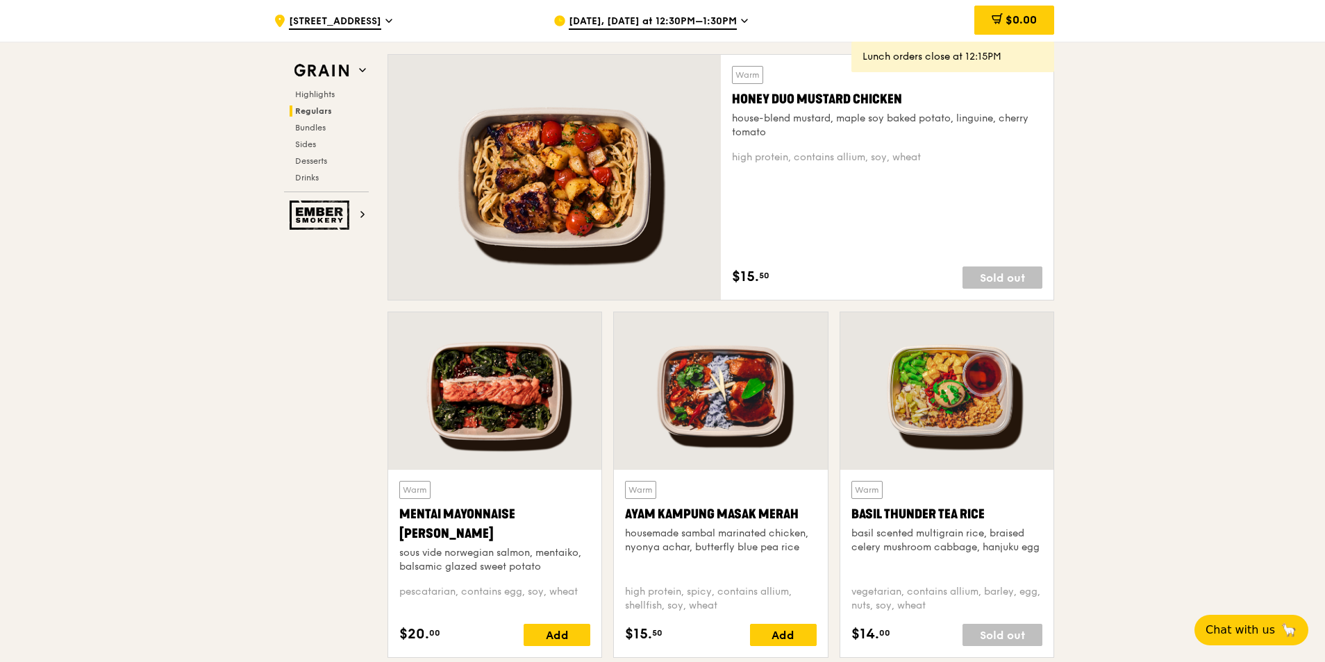
scroll to position [1041, 0]
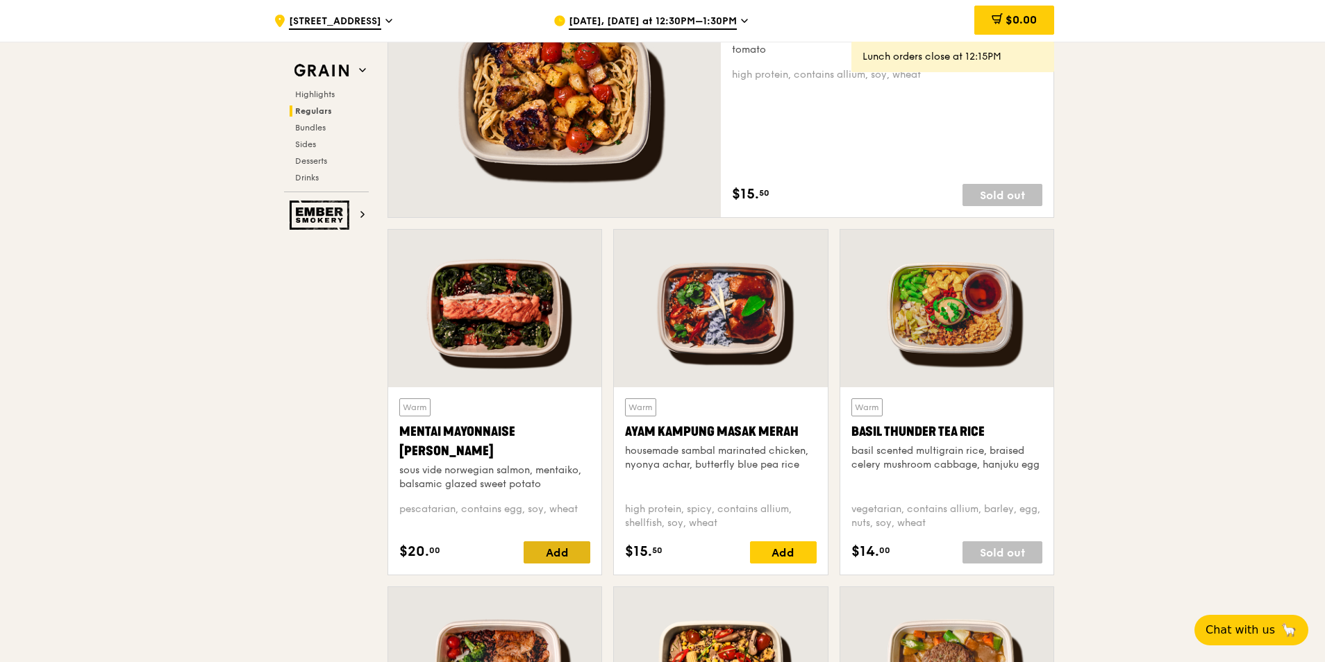
click at [534, 549] on div "Add" at bounding box center [556, 553] width 67 height 22
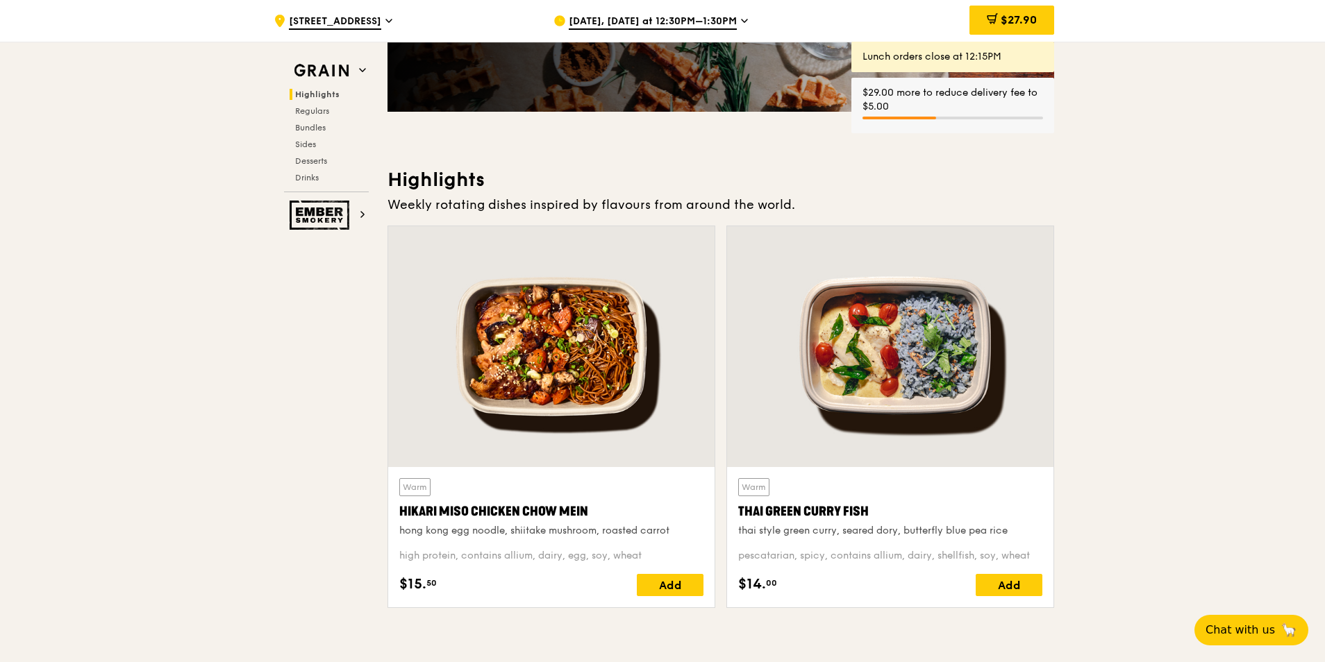
scroll to position [278, 0]
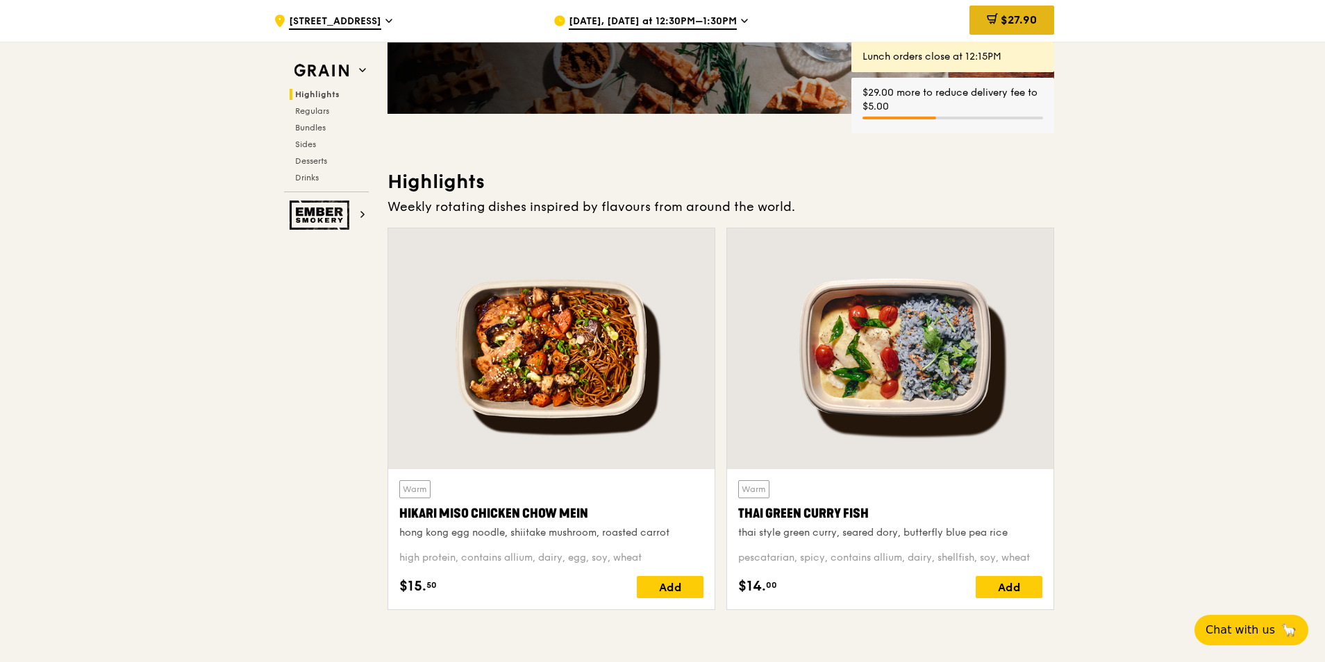
click at [1018, 10] on div "$27.90" at bounding box center [1011, 20] width 85 height 29
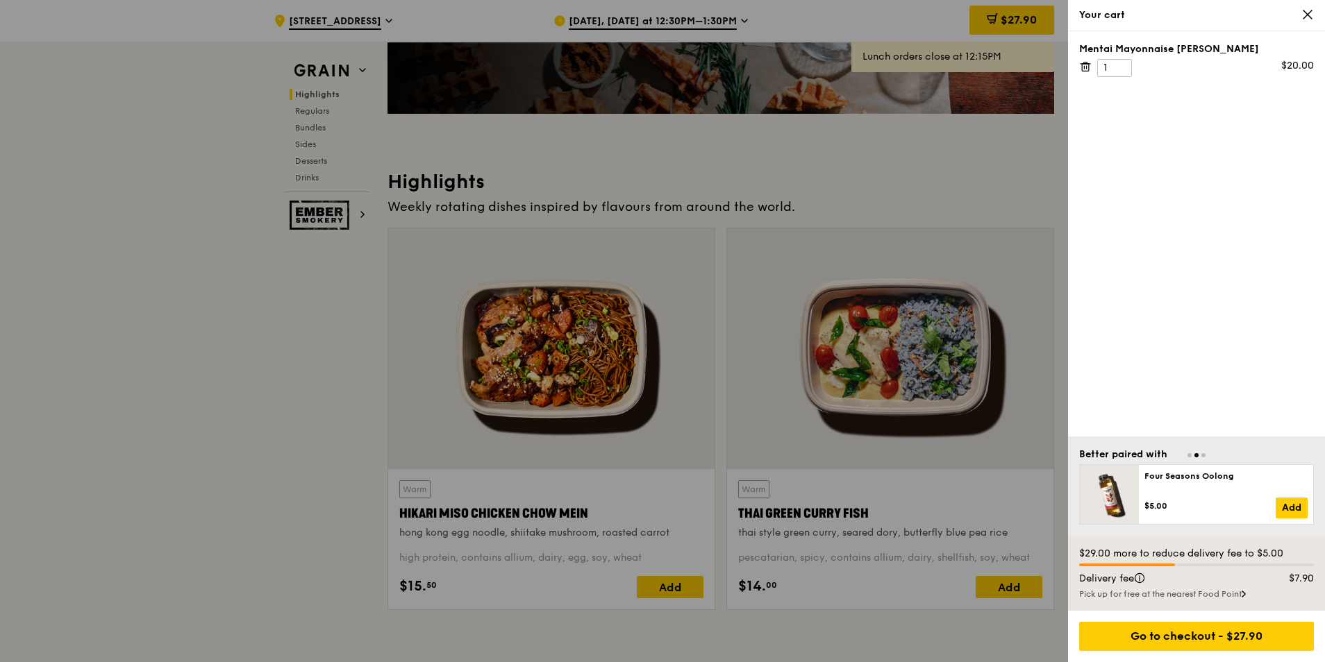
click at [1310, 20] on icon at bounding box center [1307, 14] width 12 height 12
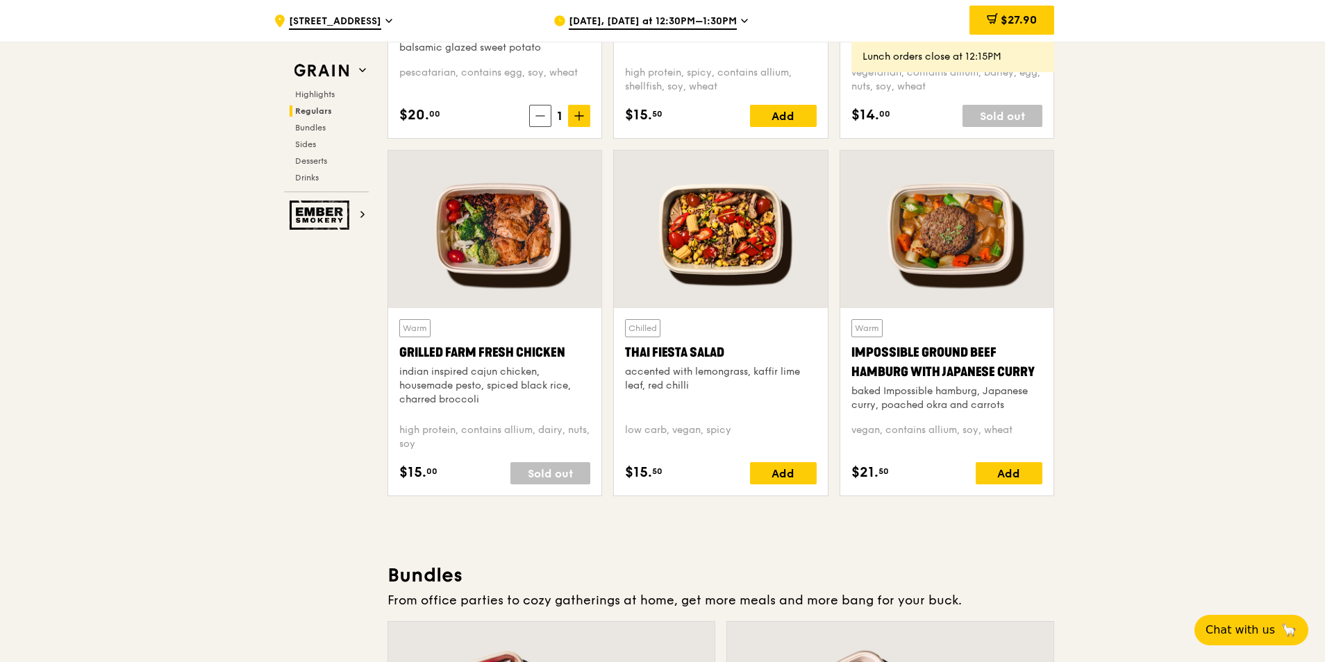
scroll to position [1736, 0]
